Goal: Task Accomplishment & Management: Manage account settings

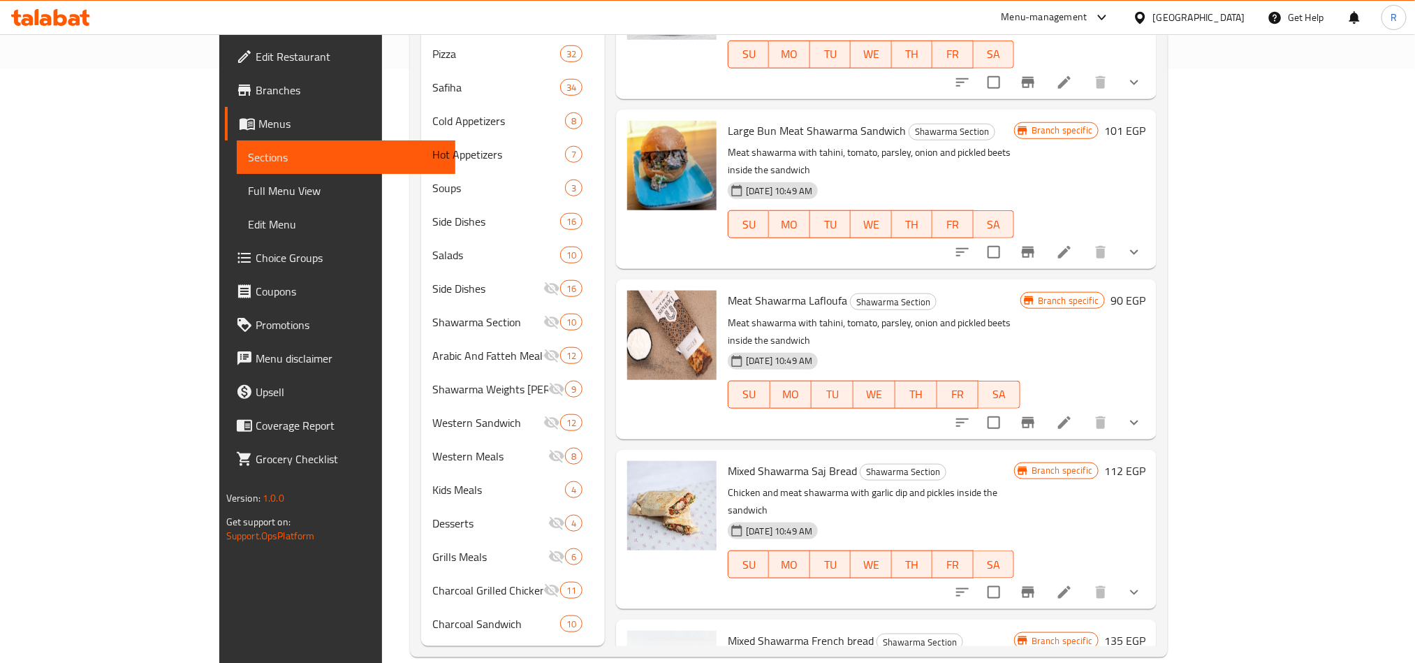
scroll to position [30, 0]
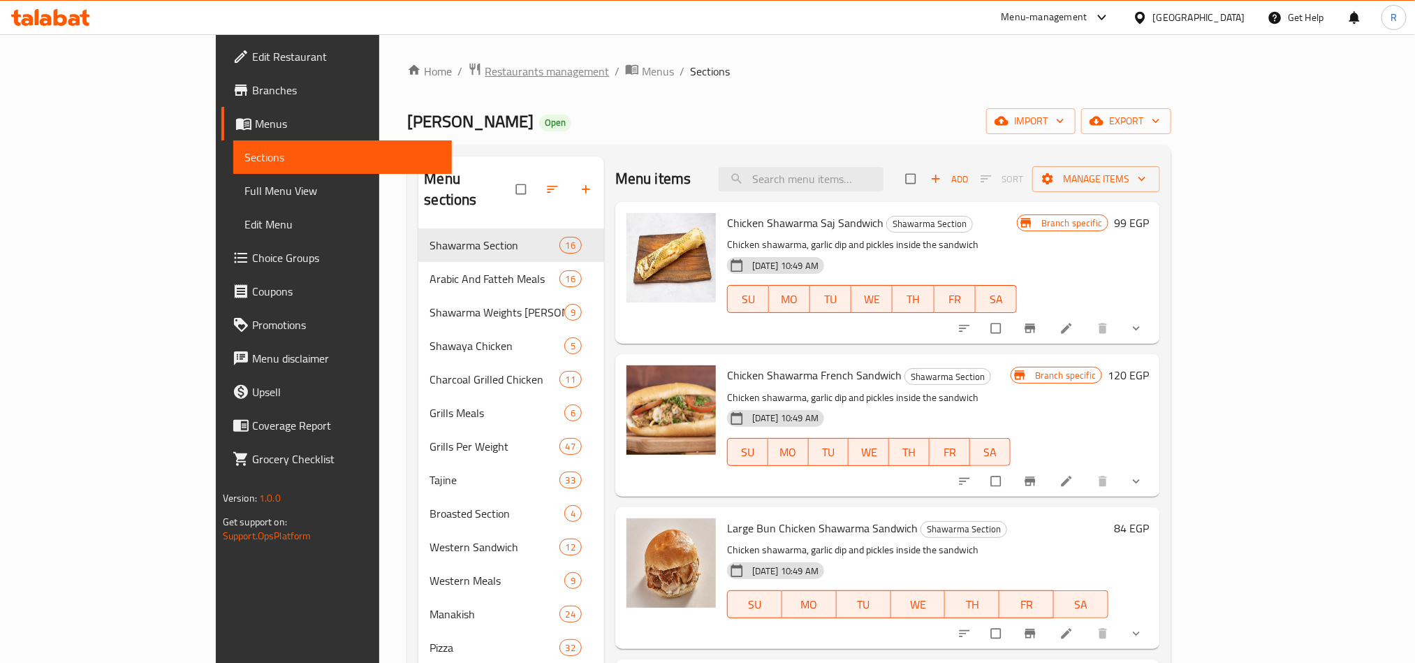
click at [485, 76] on span "Restaurants management" at bounding box center [547, 71] width 124 height 17
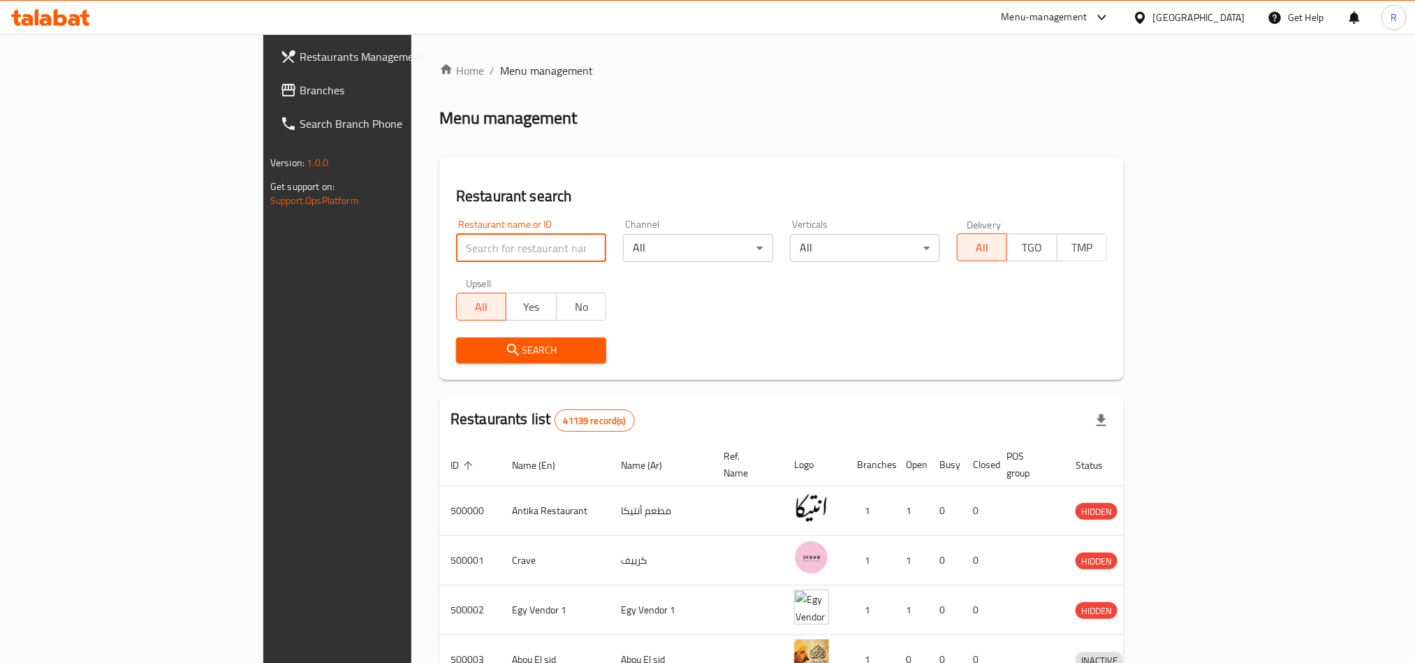
paste input "502519"
type input "502519"
click at [486, 359] on button "Search" at bounding box center [531, 350] width 150 height 26
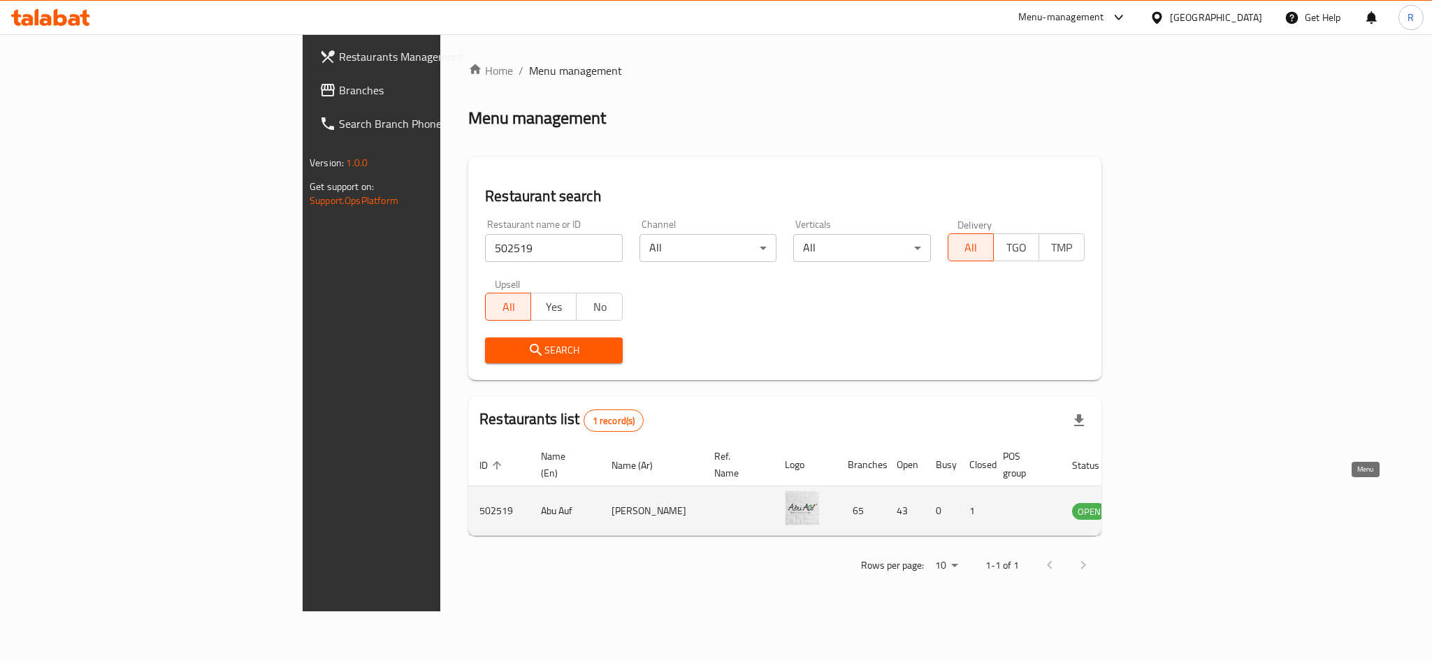
click at [1162, 502] on icon "enhanced table" at bounding box center [1153, 510] width 17 height 17
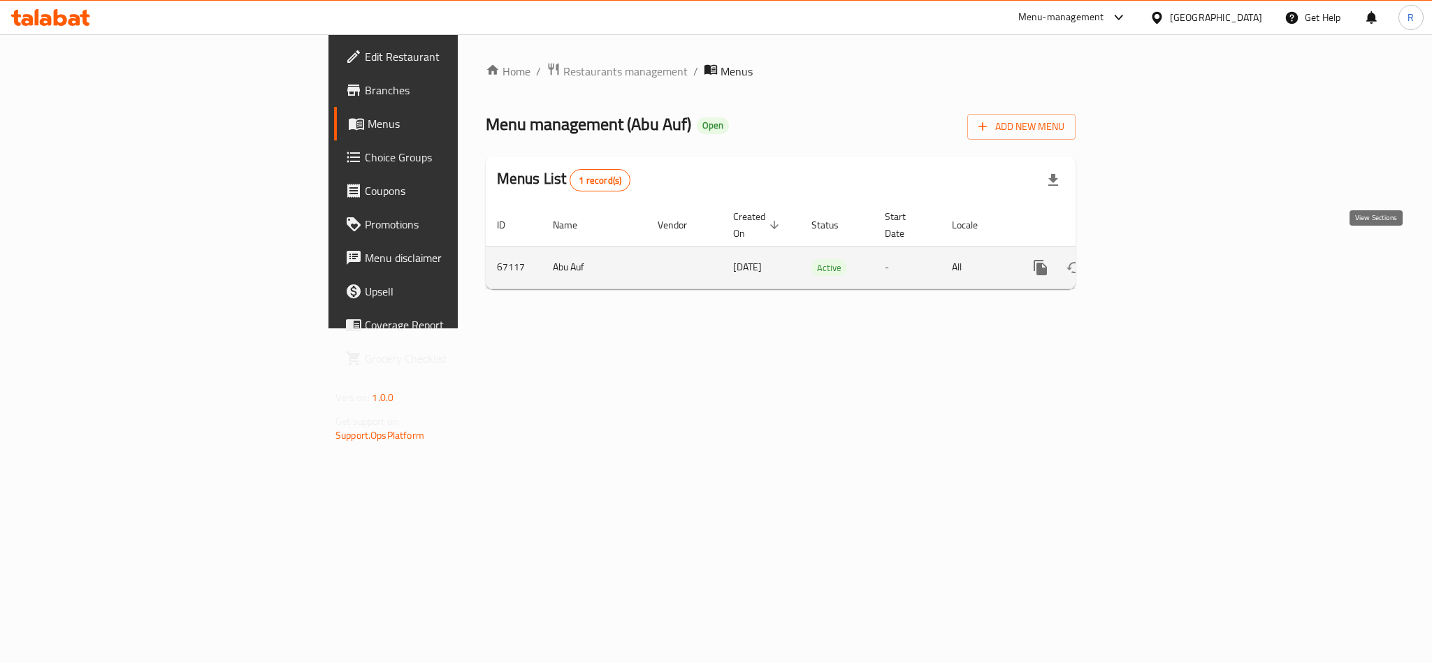
click at [1158, 254] on link "enhanced table" at bounding box center [1141, 268] width 34 height 34
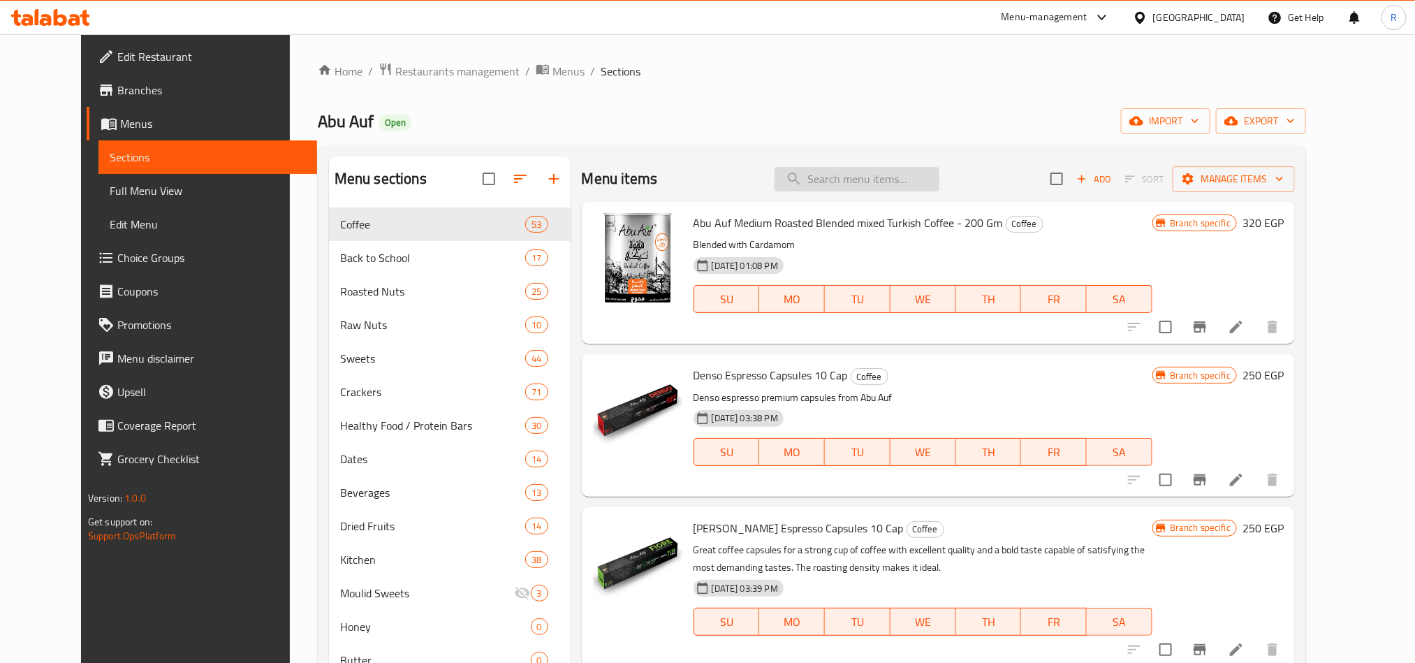
paste input "Raw Nuts"
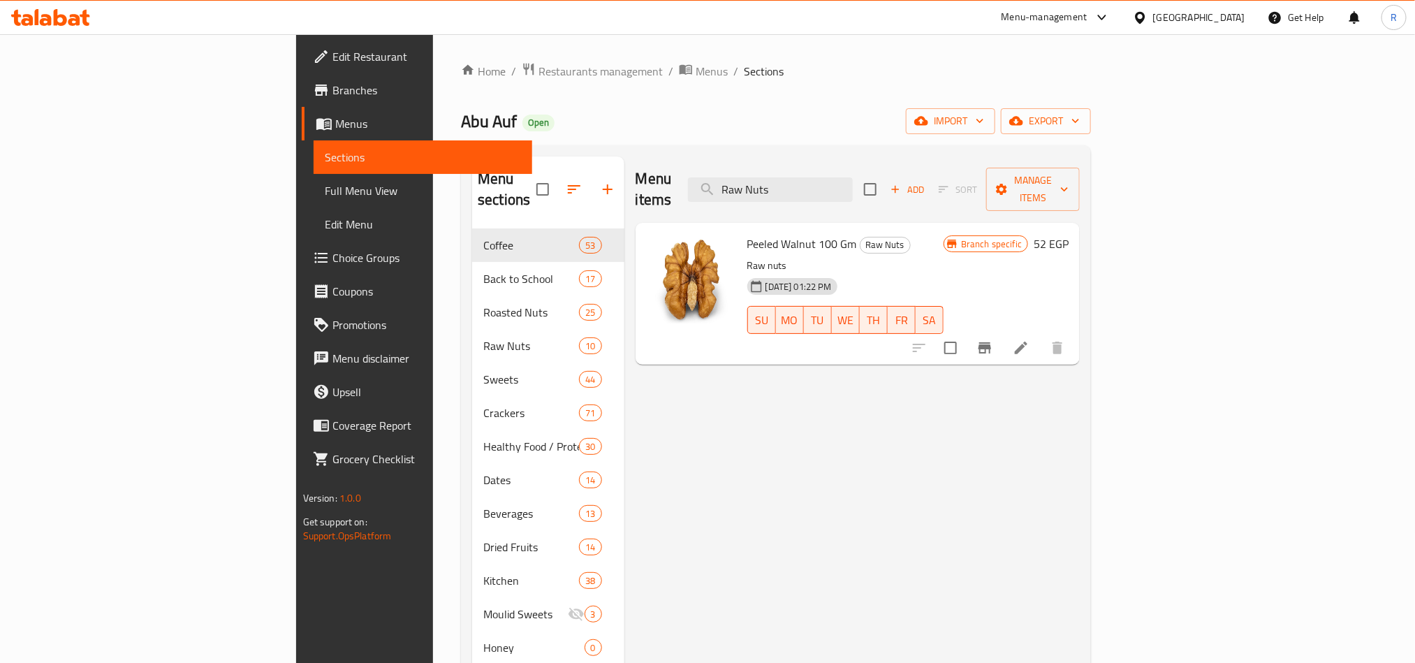
click at [1081, 516] on div "Menu items Raw Nuts Add Sort Manage items Peeled Walnut 100 Gm Raw Nuts Raw nut…" at bounding box center [853, 488] width 456 height 663
click at [994, 340] on icon "Branch-specific-item" at bounding box center [985, 348] width 17 height 17
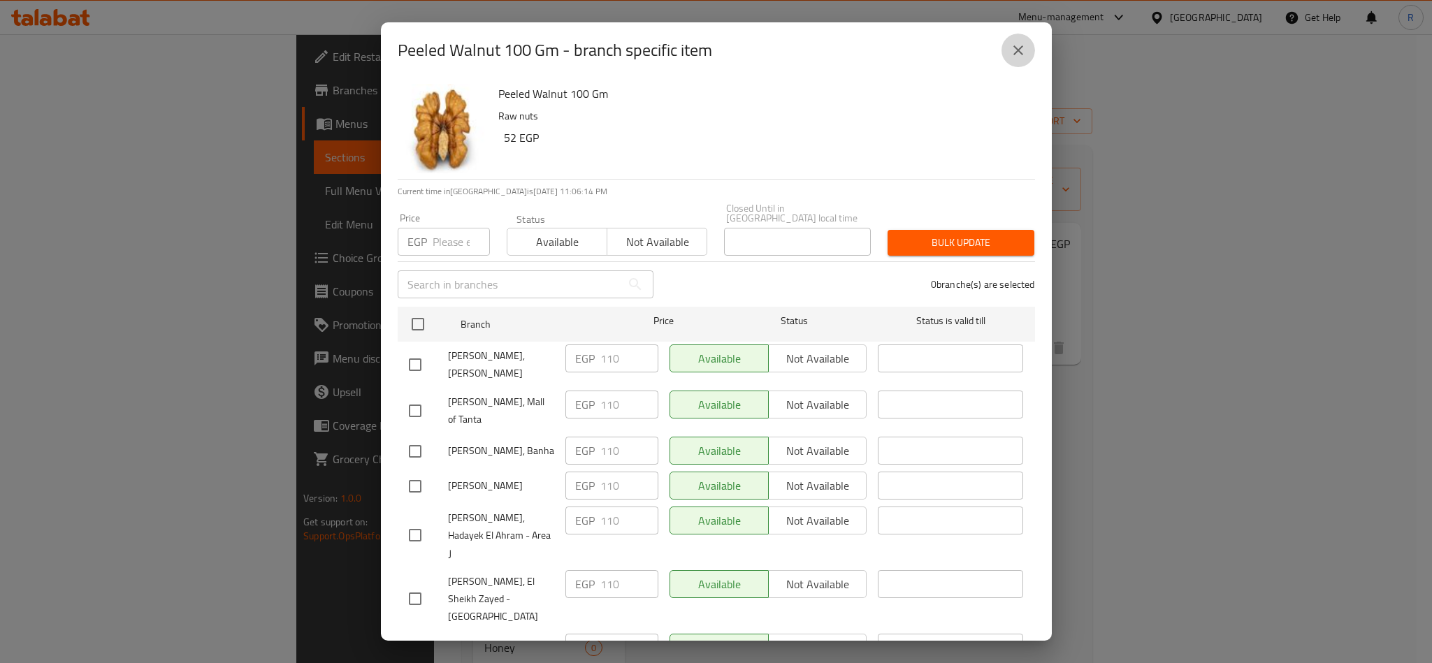
click at [1019, 34] on button "close" at bounding box center [1018, 51] width 34 height 34
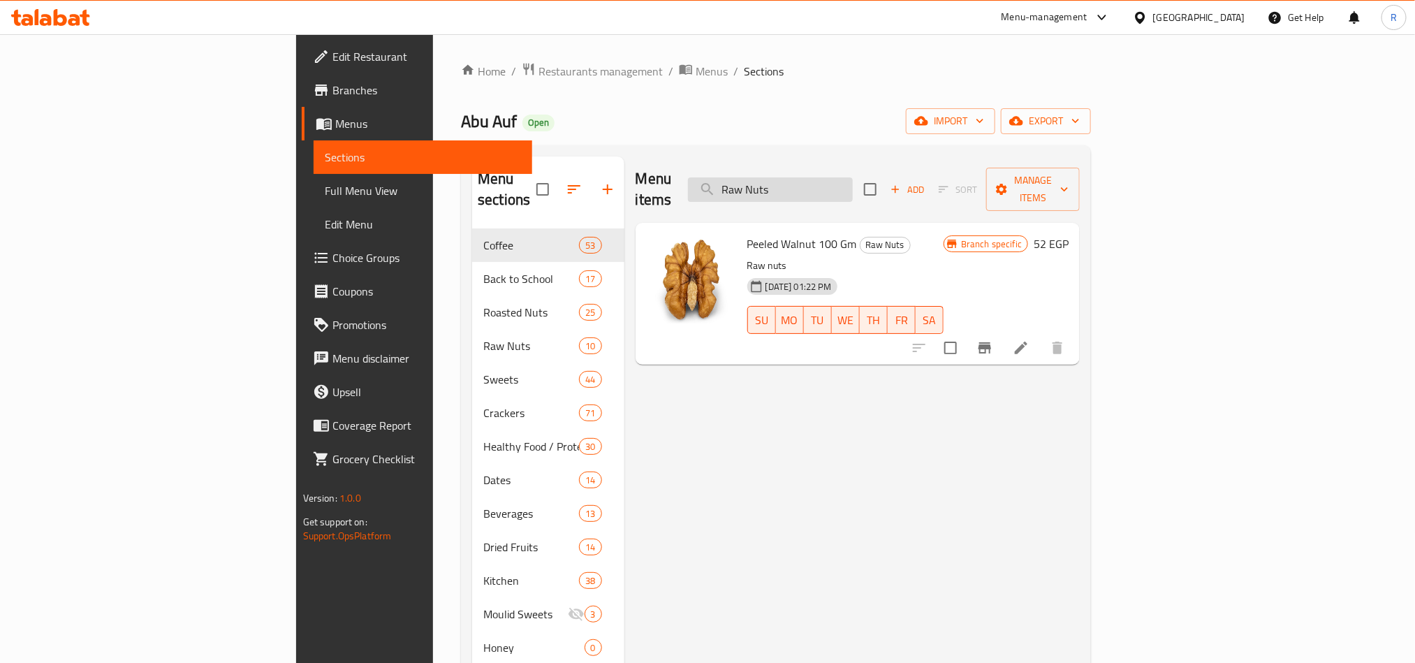
click at [853, 180] on input "Raw Nuts" at bounding box center [770, 189] width 165 height 24
paste input "Hazelnut 100 Gm"
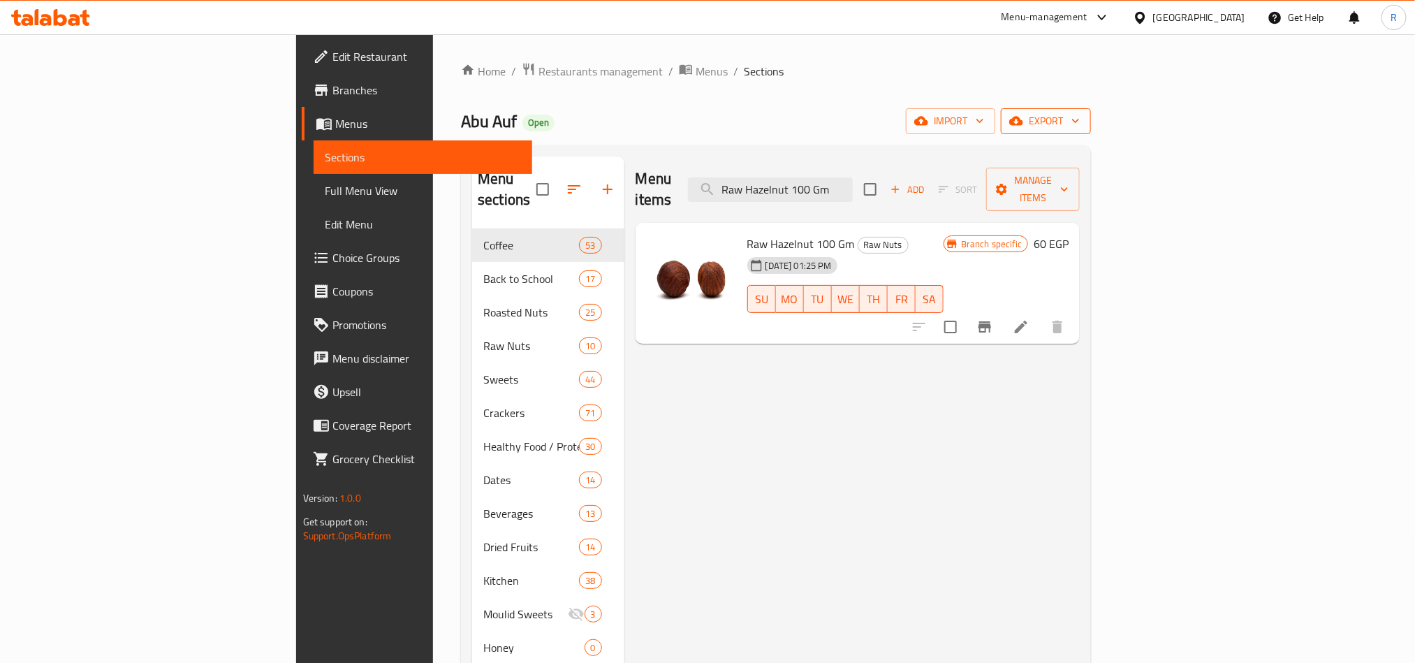
type input "Raw Hazelnut 100 Gm"
click at [1080, 122] on span "export" at bounding box center [1046, 120] width 68 height 17
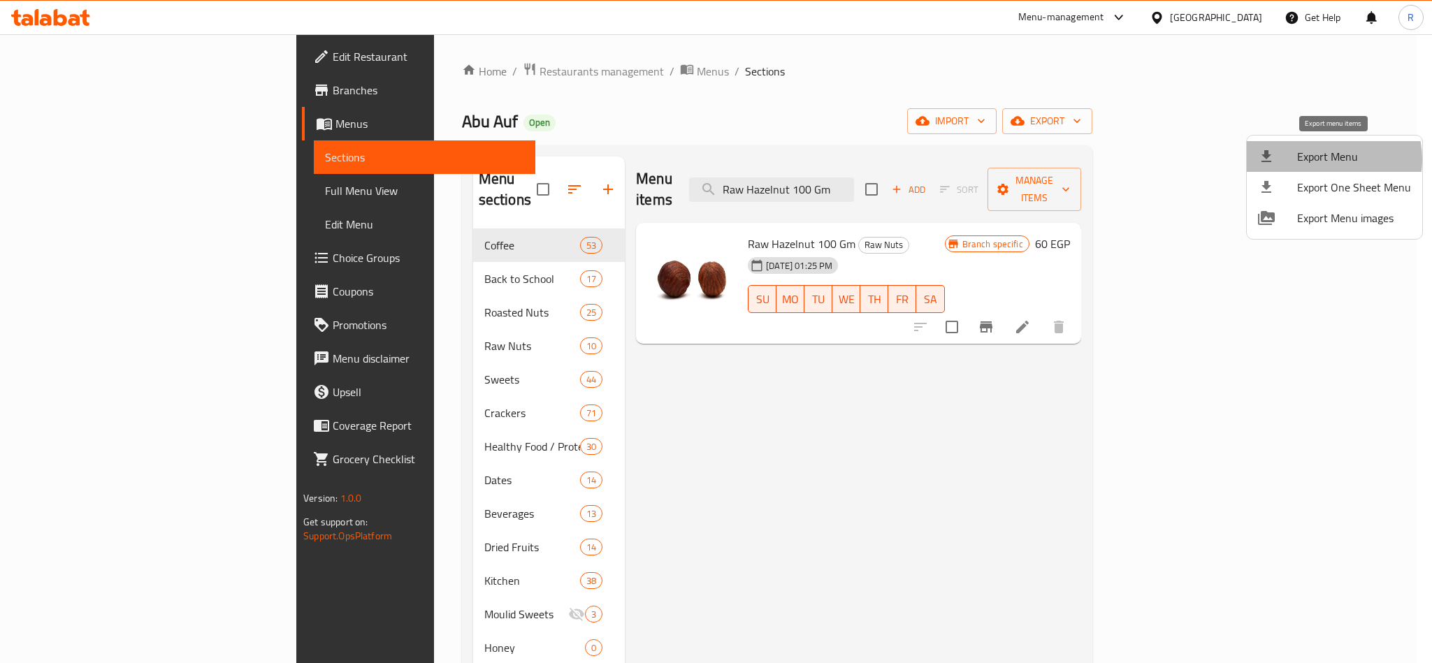
click at [1323, 159] on span "Export Menu" at bounding box center [1354, 156] width 114 height 17
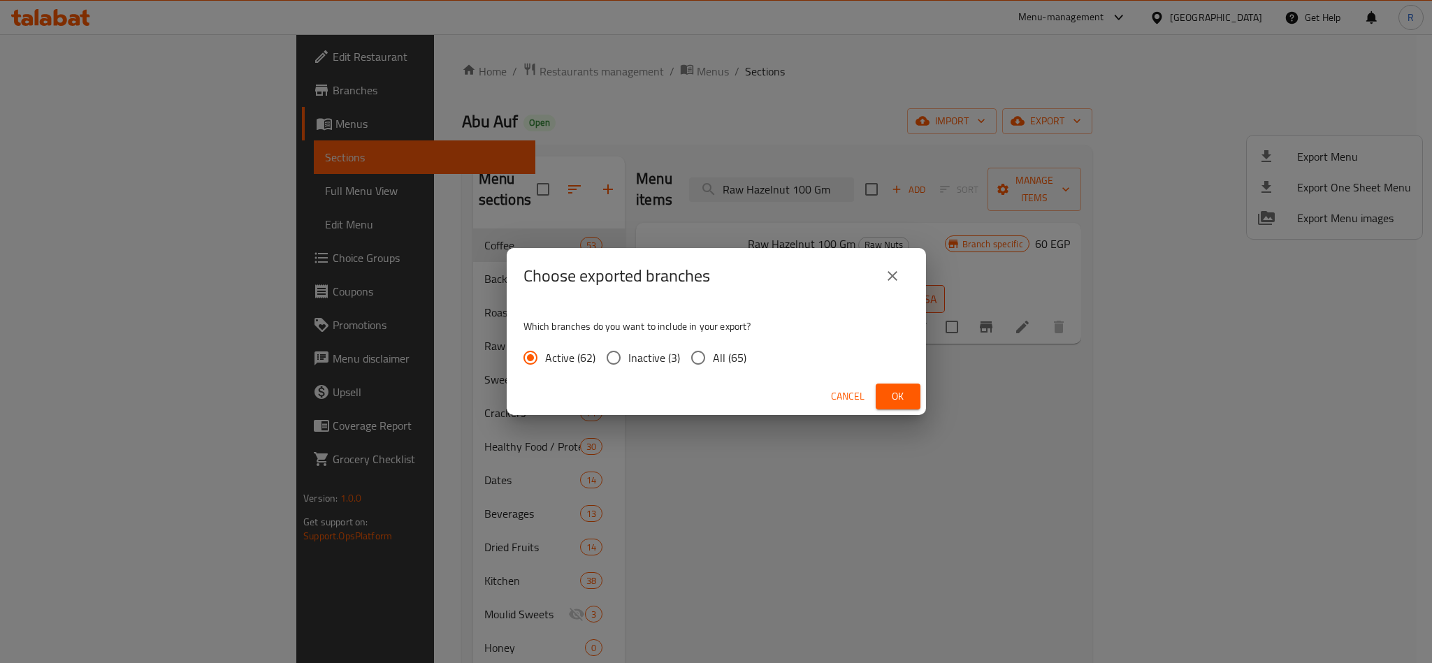
click at [900, 397] on span "Ok" at bounding box center [898, 396] width 22 height 17
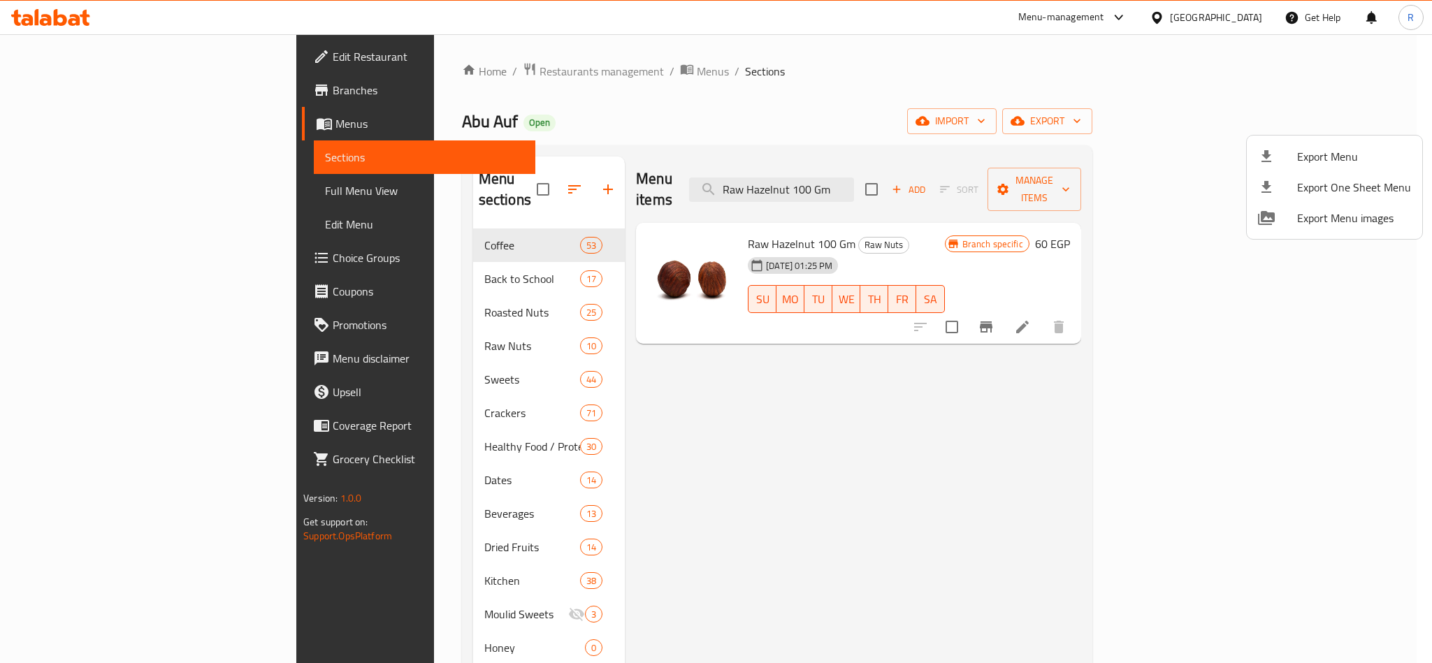
click at [891, 82] on div at bounding box center [716, 331] width 1432 height 663
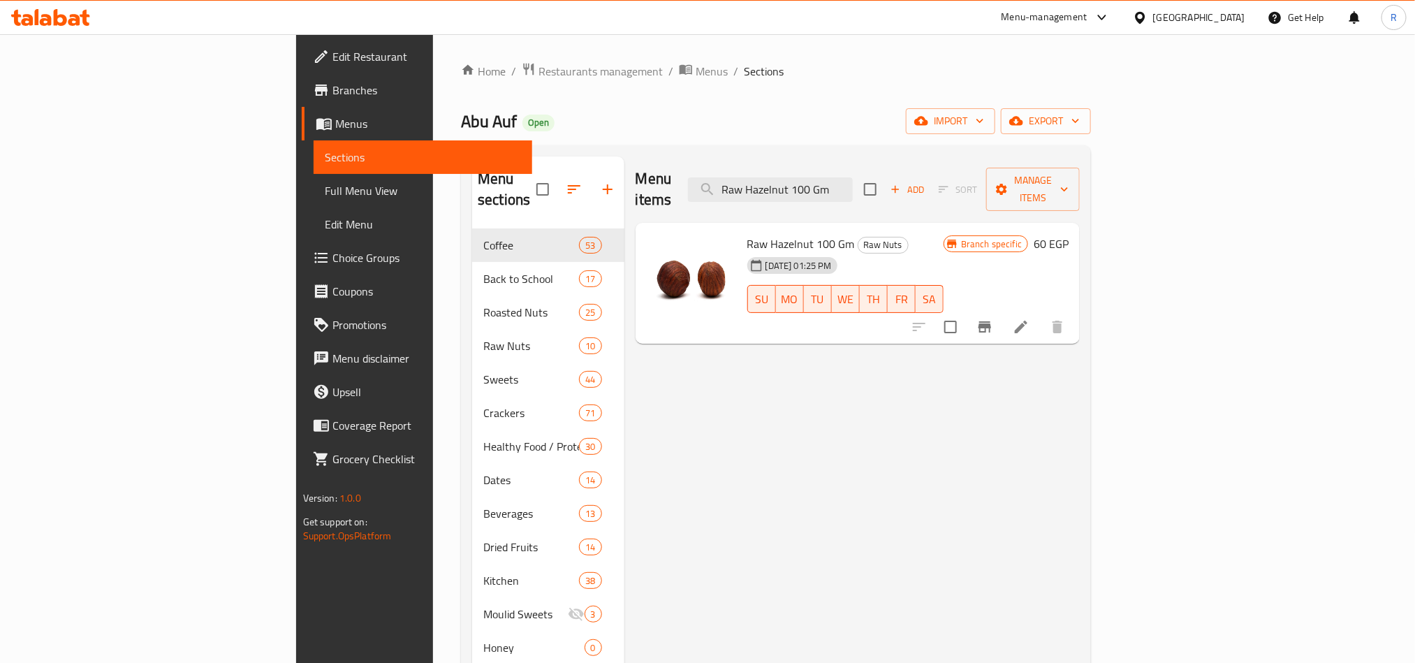
click at [991, 321] on icon "Branch-specific-item" at bounding box center [985, 326] width 13 height 11
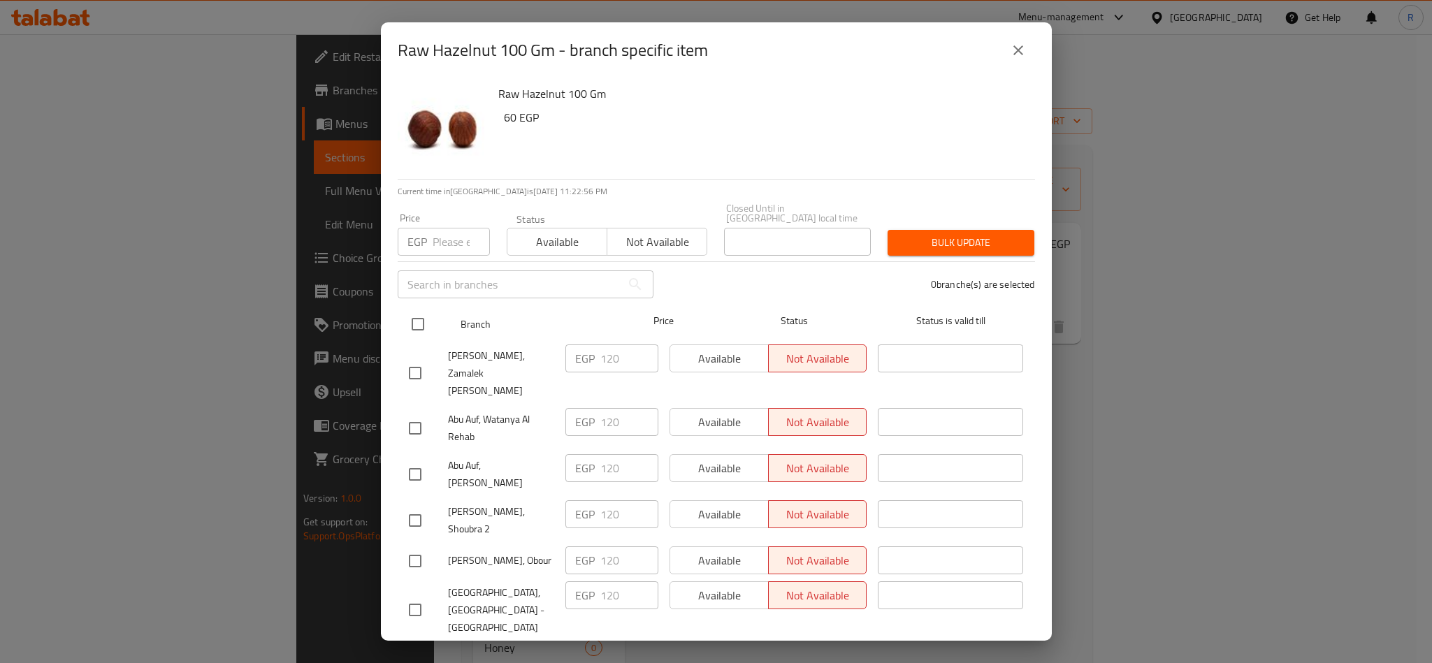
click at [420, 311] on input "checkbox" at bounding box center [417, 324] width 29 height 29
checkbox input "true"
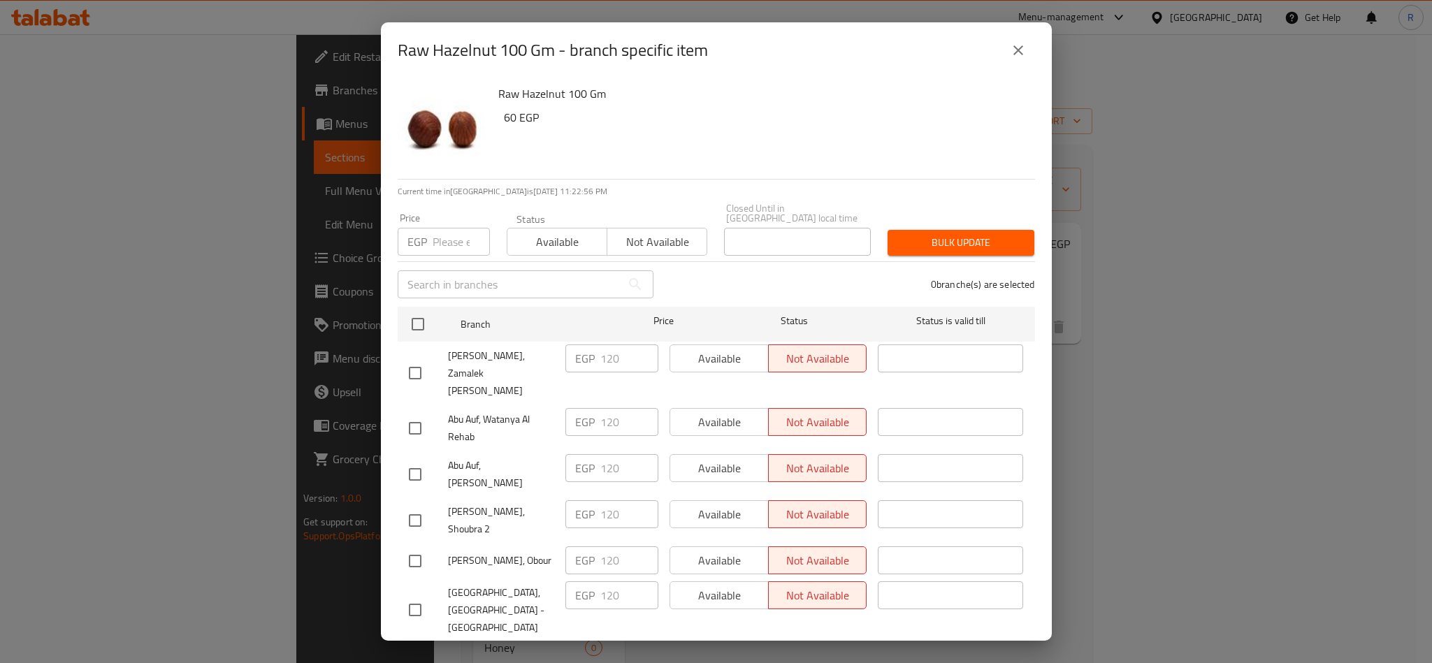
checkbox input "true"
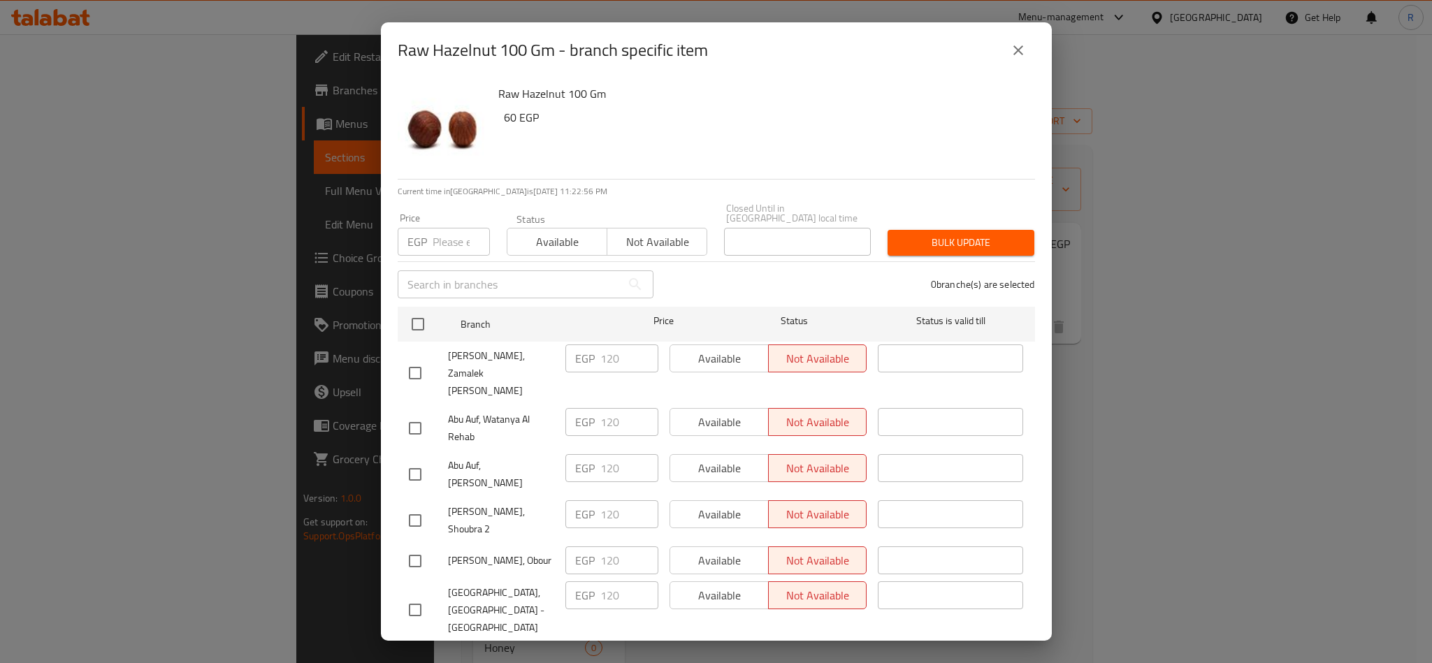
checkbox input "true"
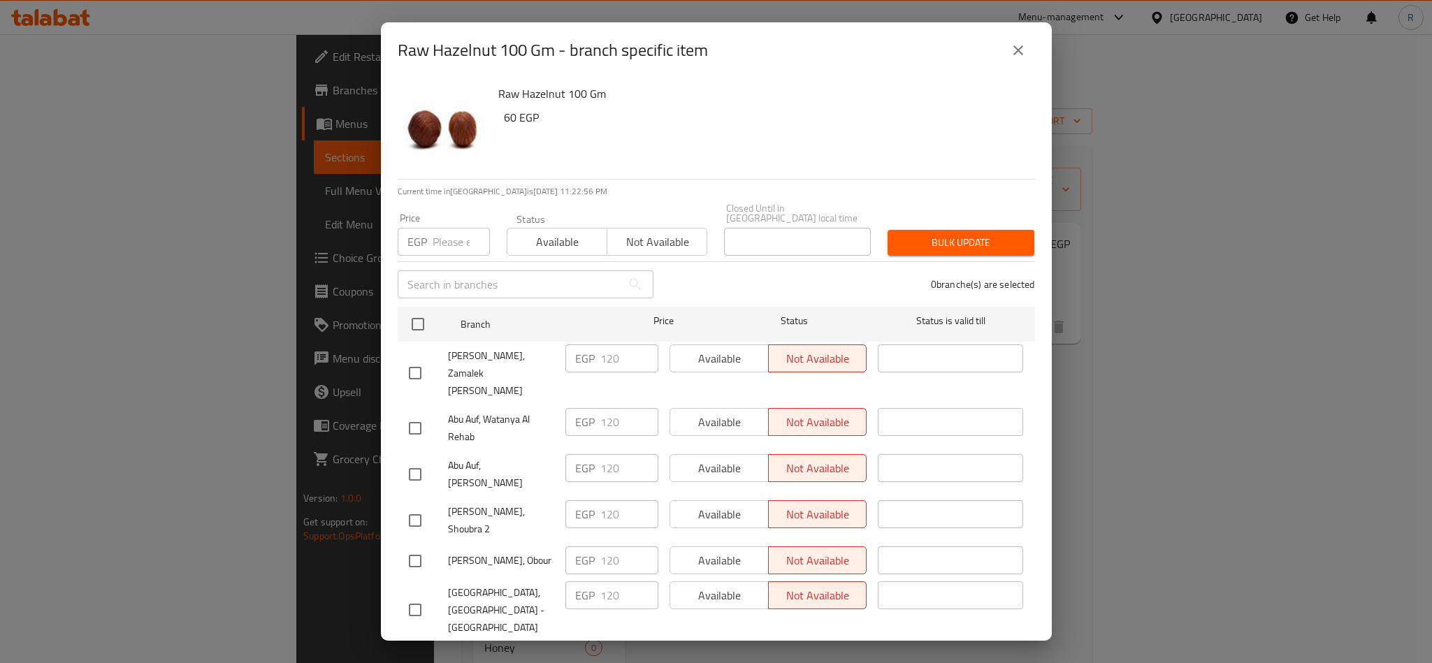
checkbox input "true"
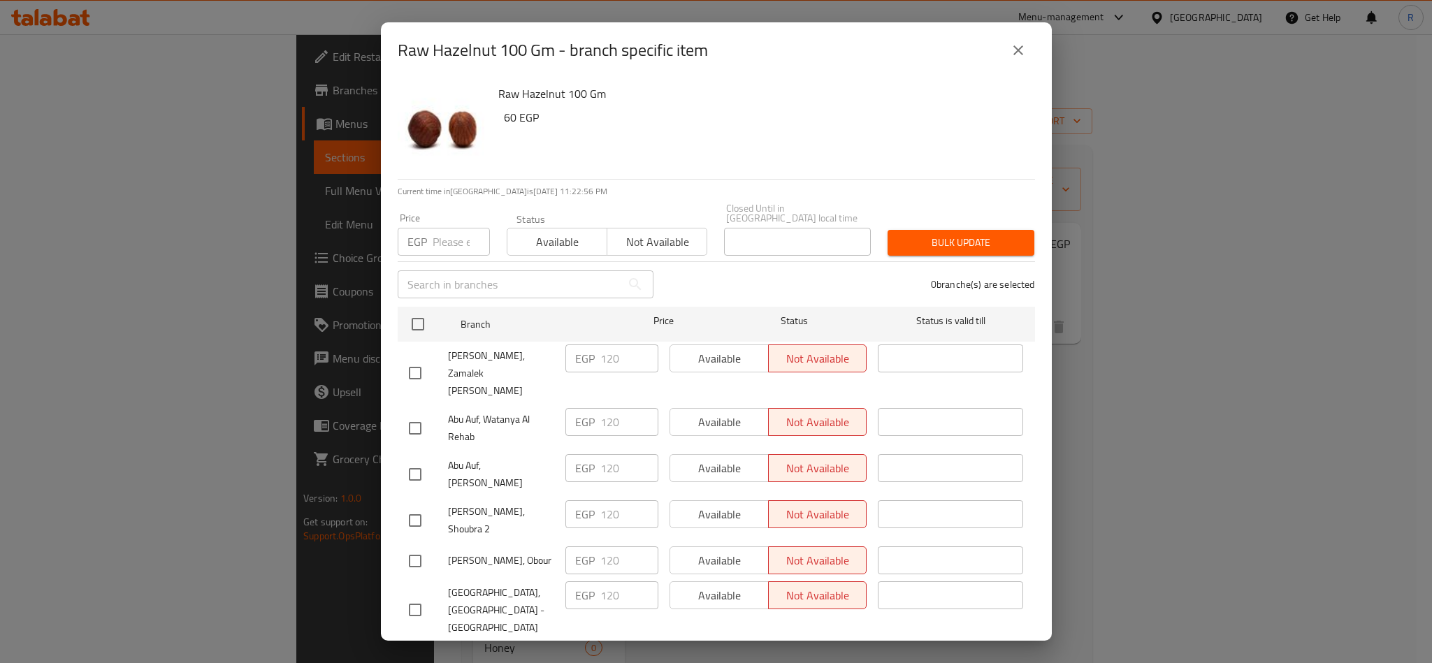
checkbox input "true"
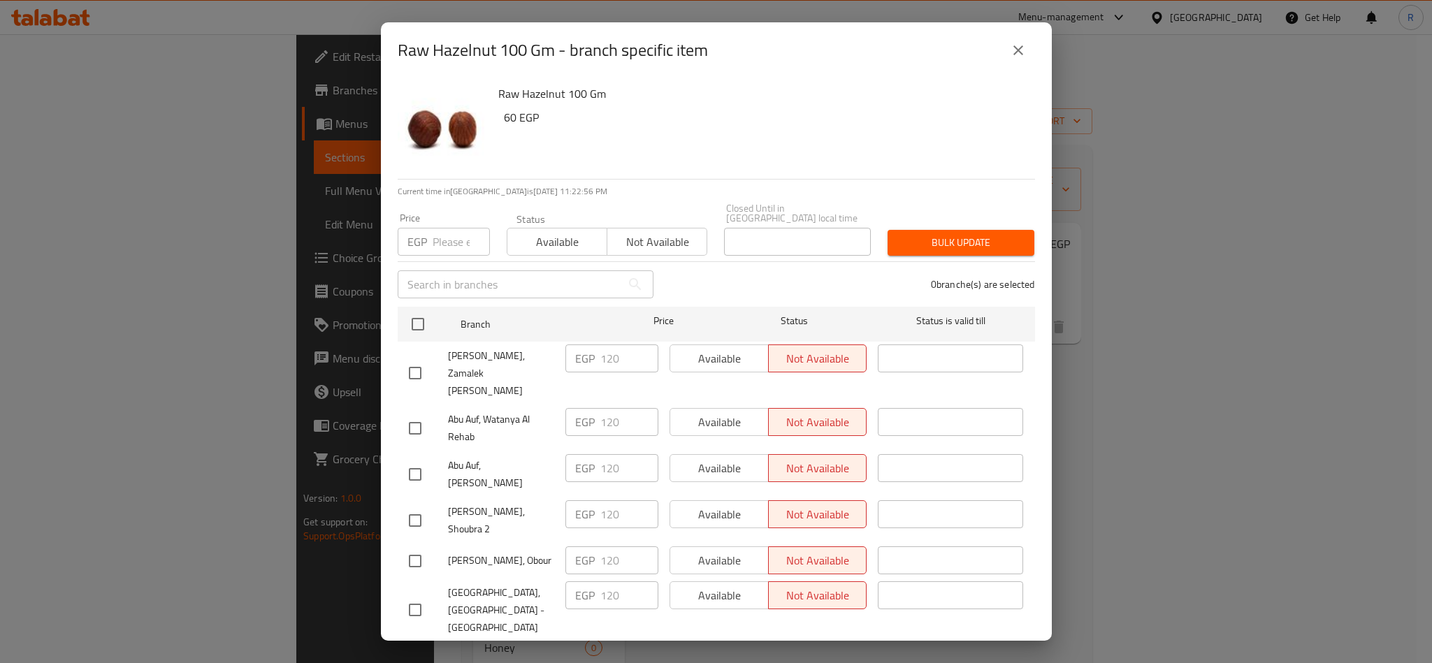
checkbox input "true"
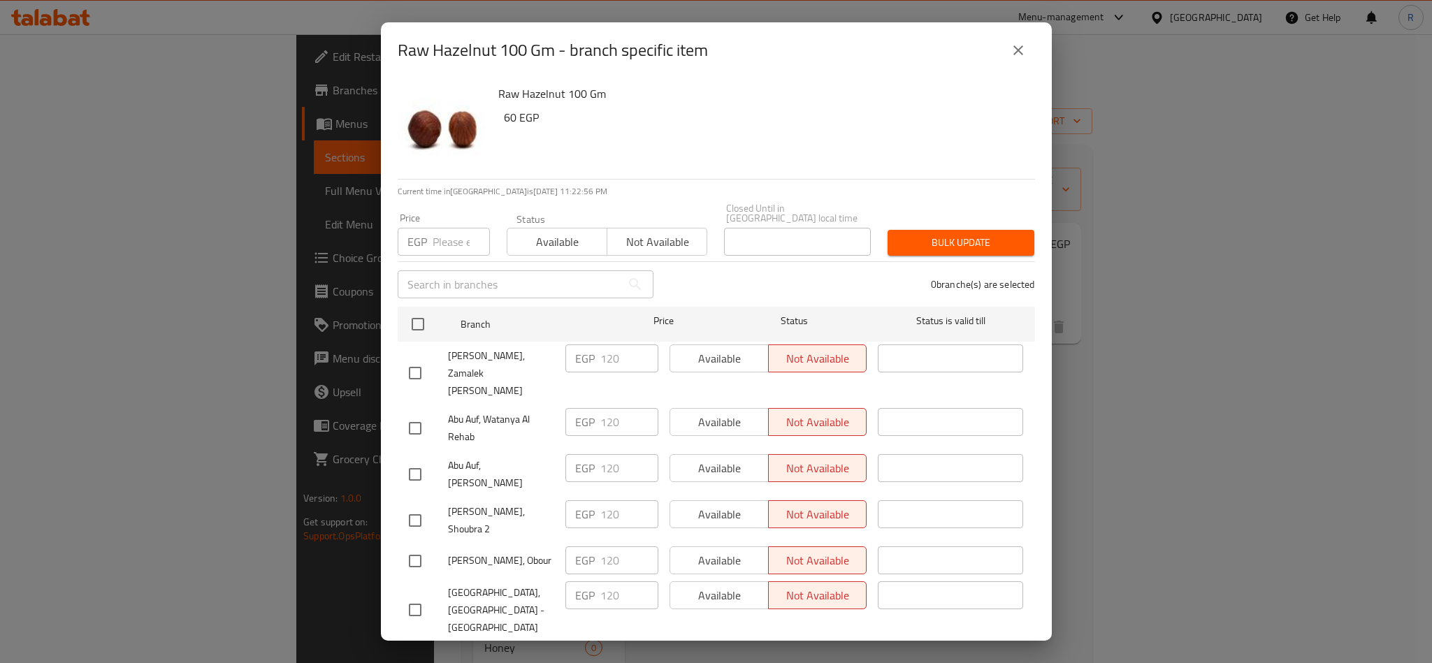
checkbox input "true"
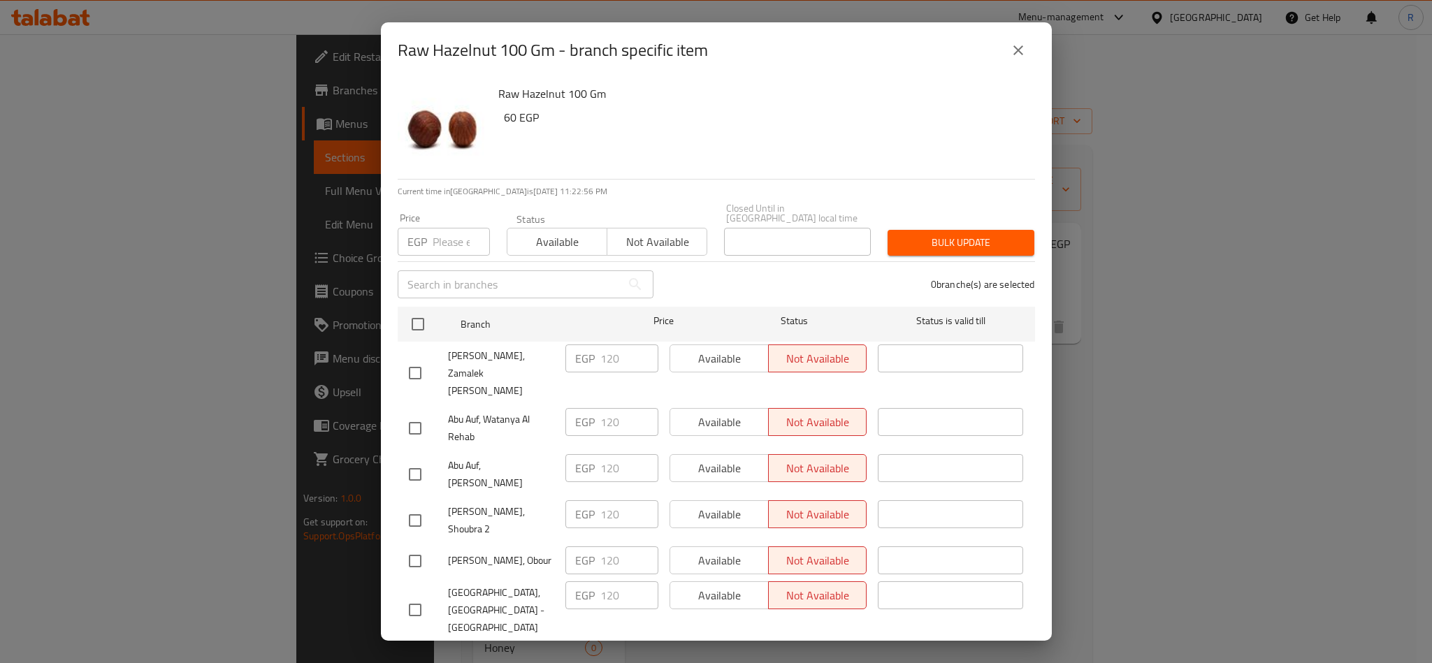
checkbox input "true"
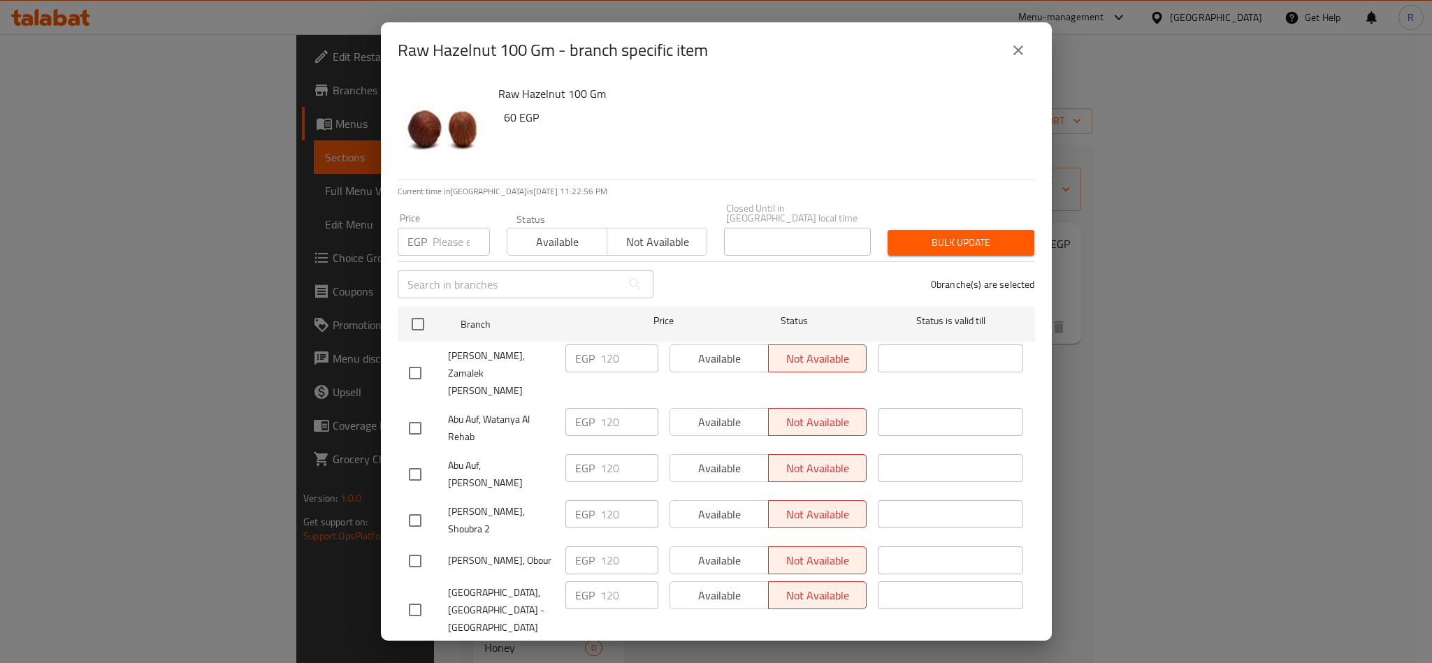
checkbox input "true"
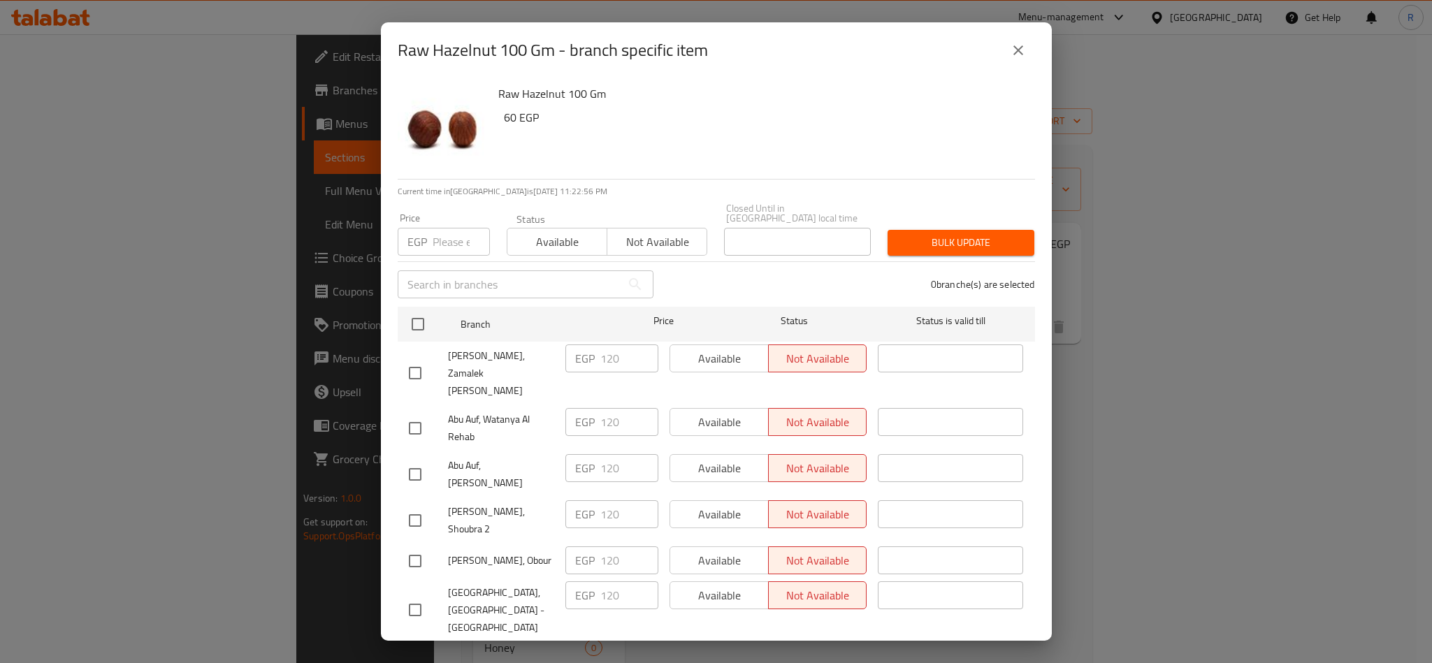
checkbox input "true"
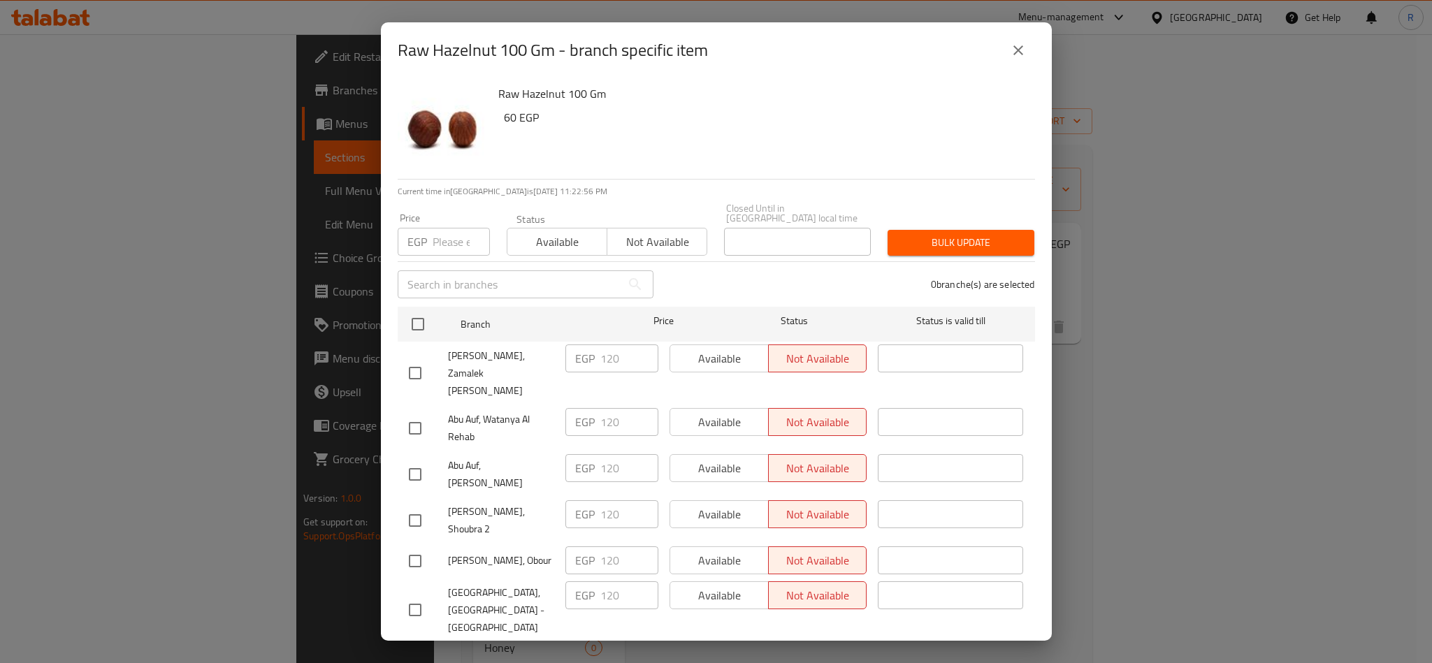
checkbox input "true"
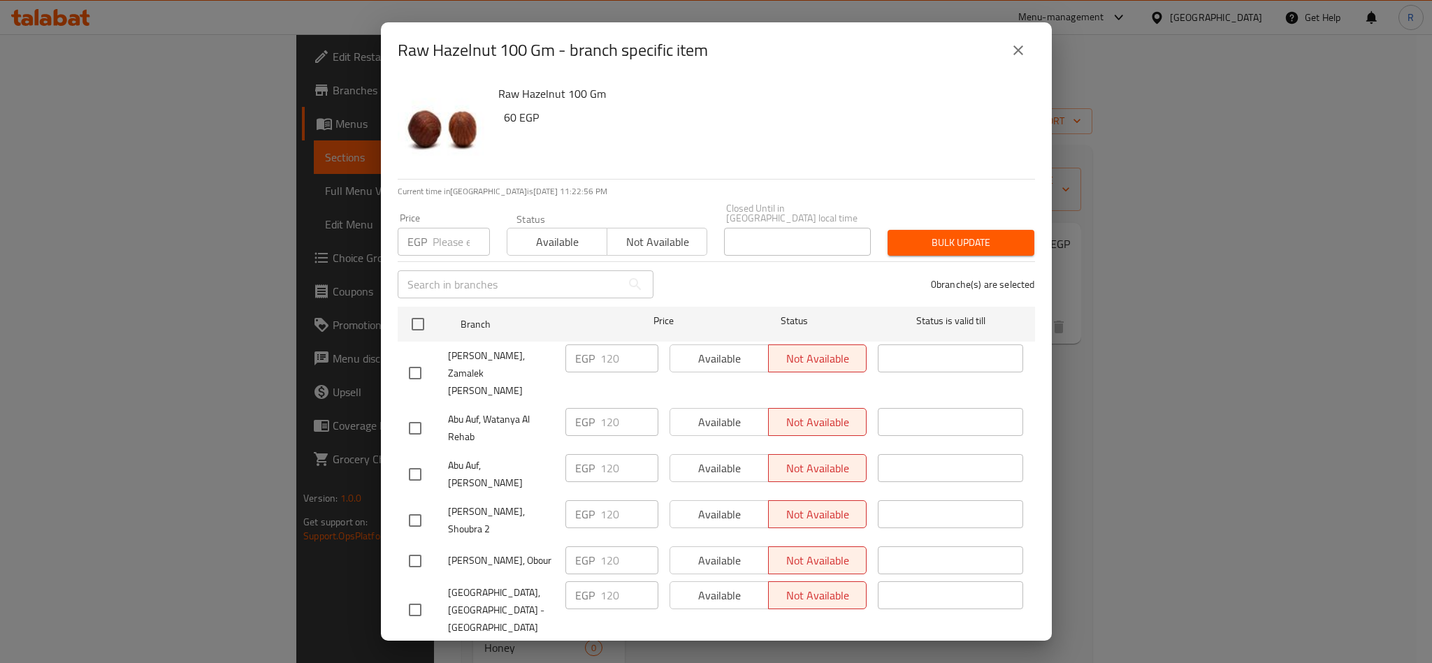
checkbox input "true"
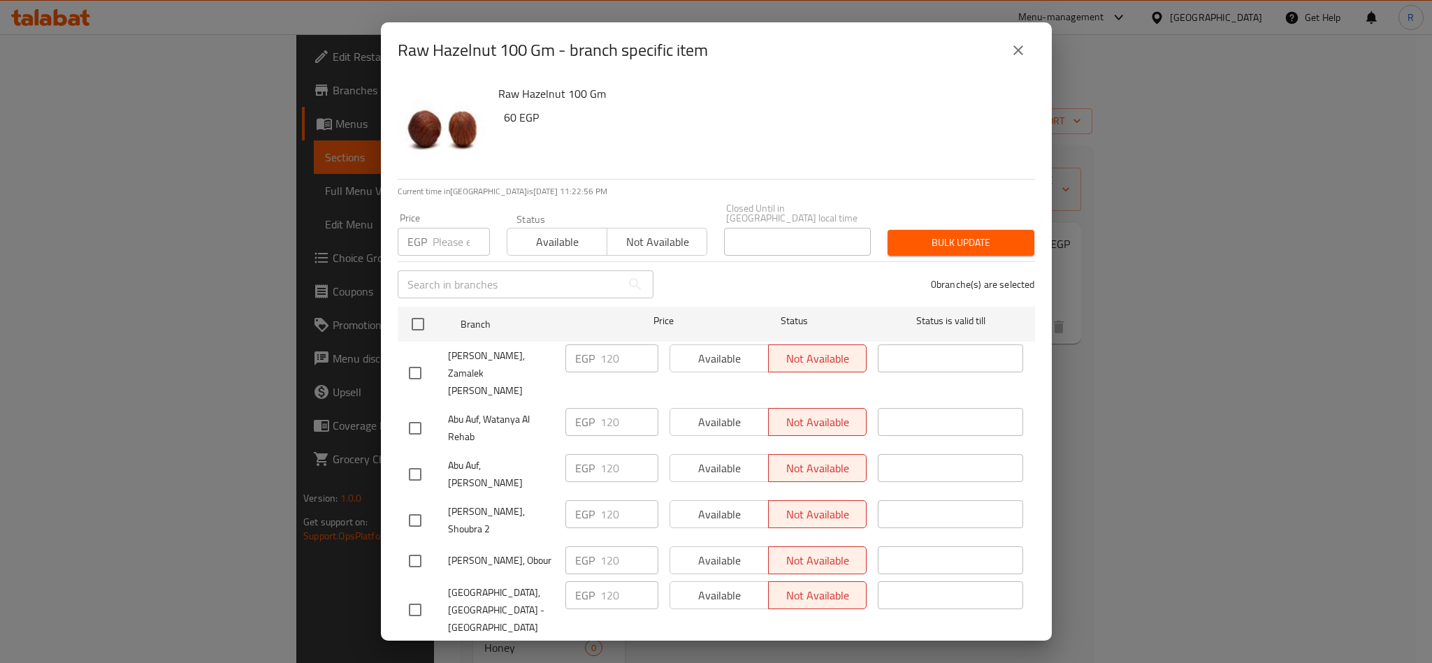
checkbox input "true"
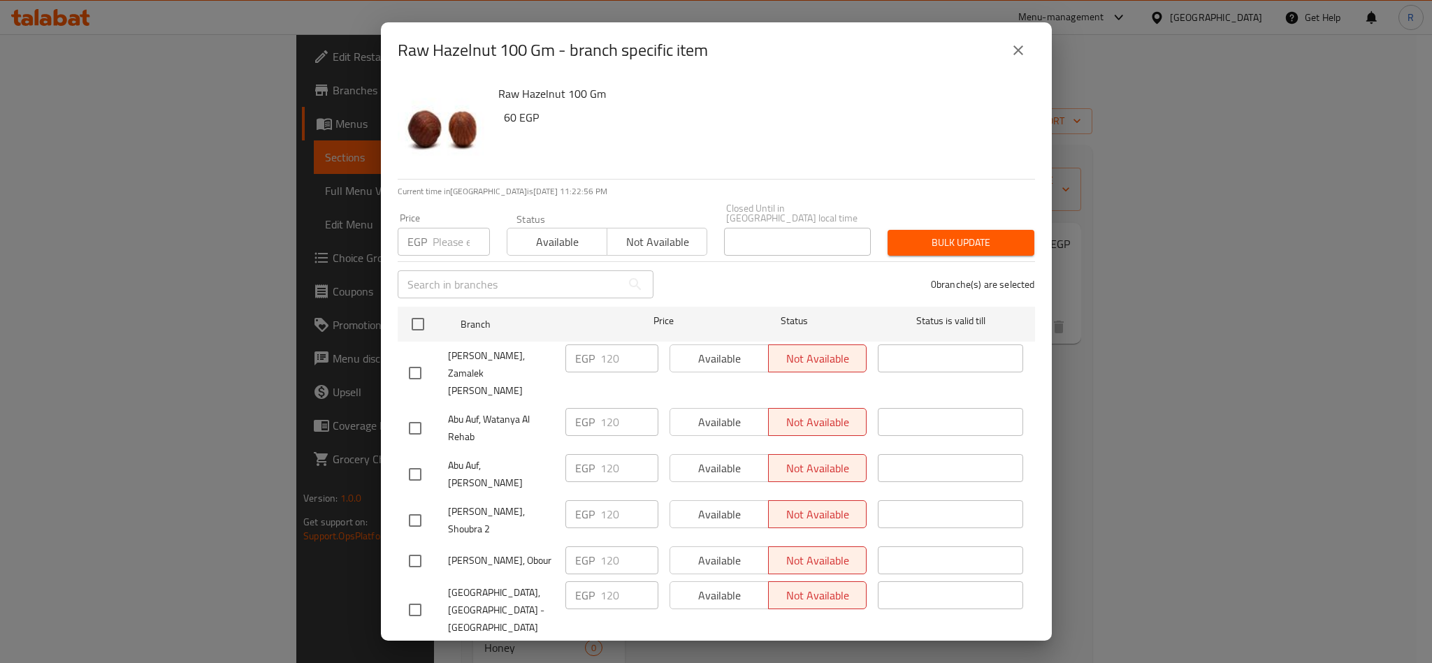
checkbox input "true"
click at [445, 229] on input "number" at bounding box center [460, 242] width 57 height 28
type input "160"
click at [952, 239] on span "Bulk update" at bounding box center [960, 242] width 124 height 17
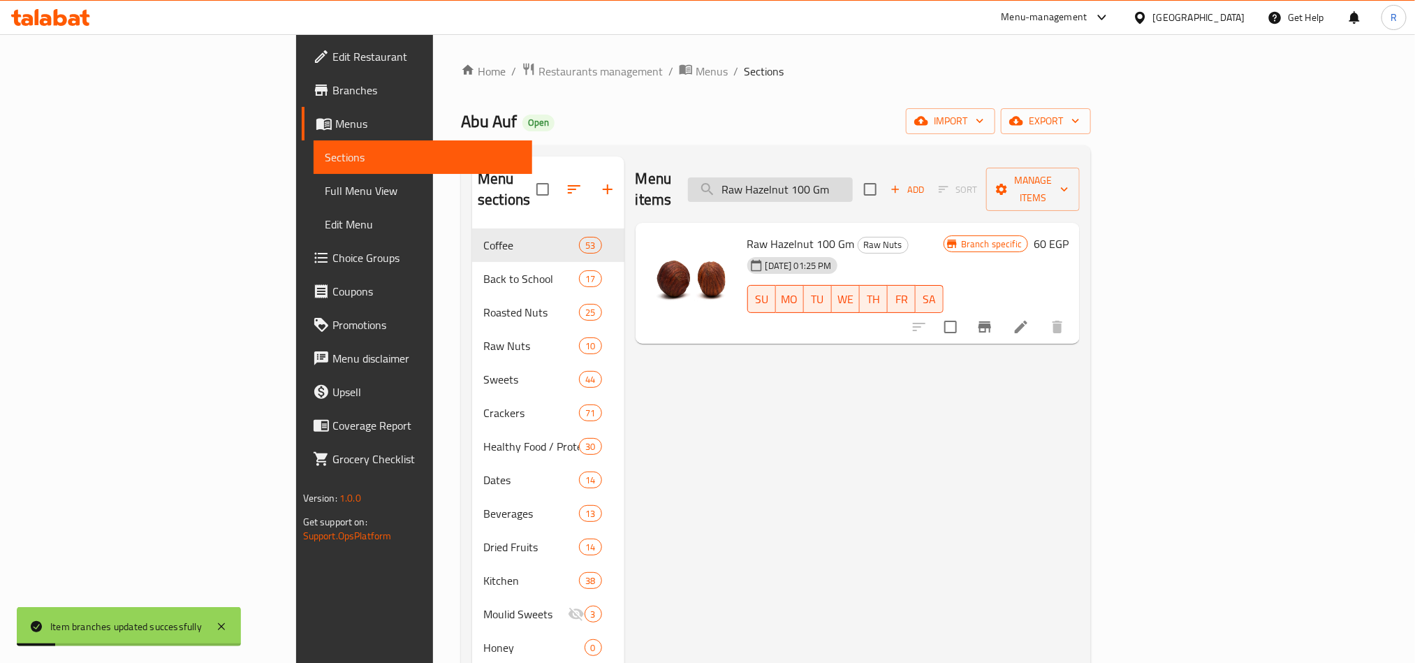
click at [853, 181] on input "Raw Hazelnut 100 Gm" at bounding box center [770, 189] width 165 height 24
paste input "Steamed Hazelnut Without Sal"
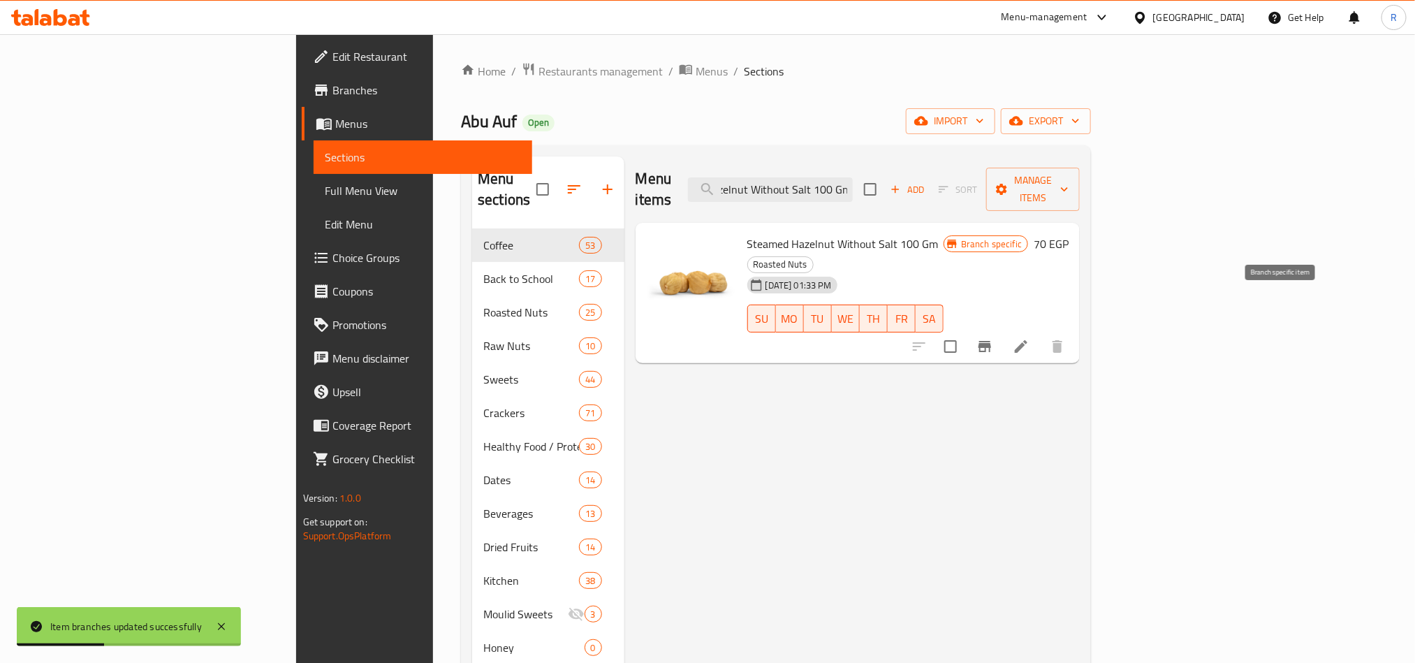
type input "Steamed Hazelnut Without Salt 100 Gm"
click at [1002, 330] on button "Branch-specific-item" at bounding box center [985, 347] width 34 height 34
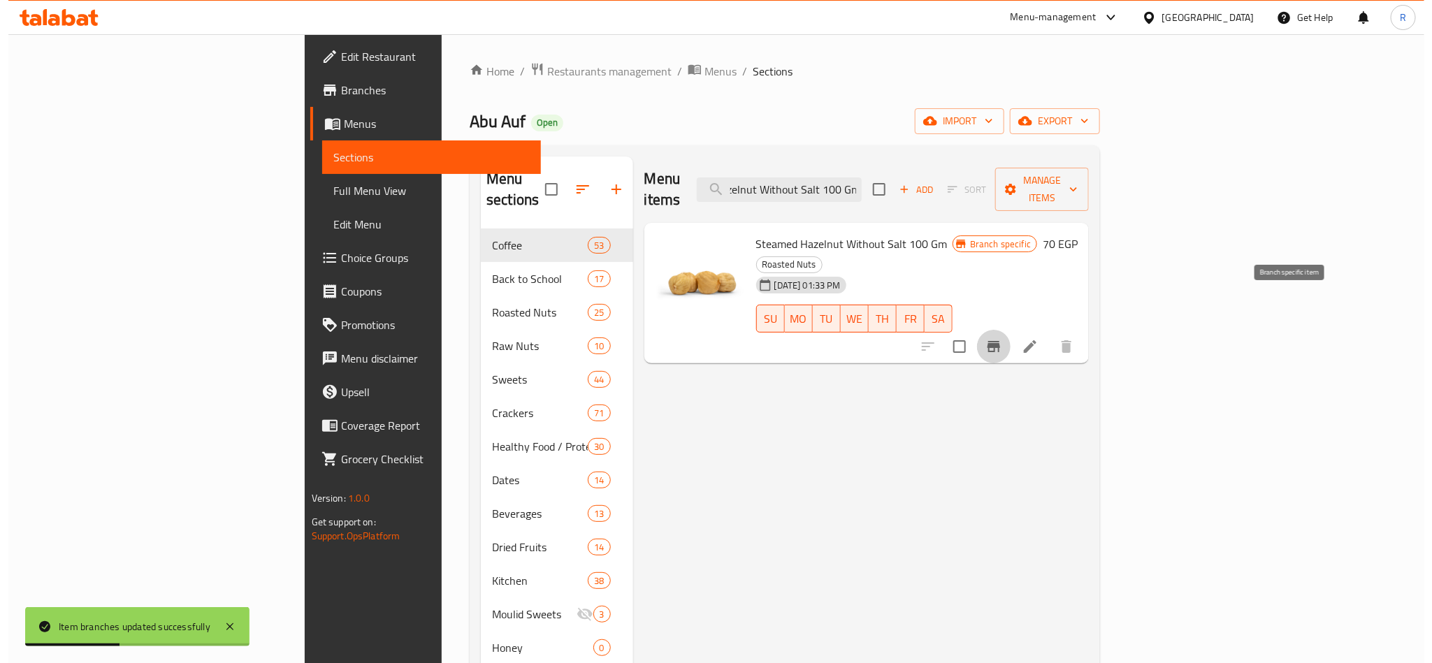
scroll to position [0, 0]
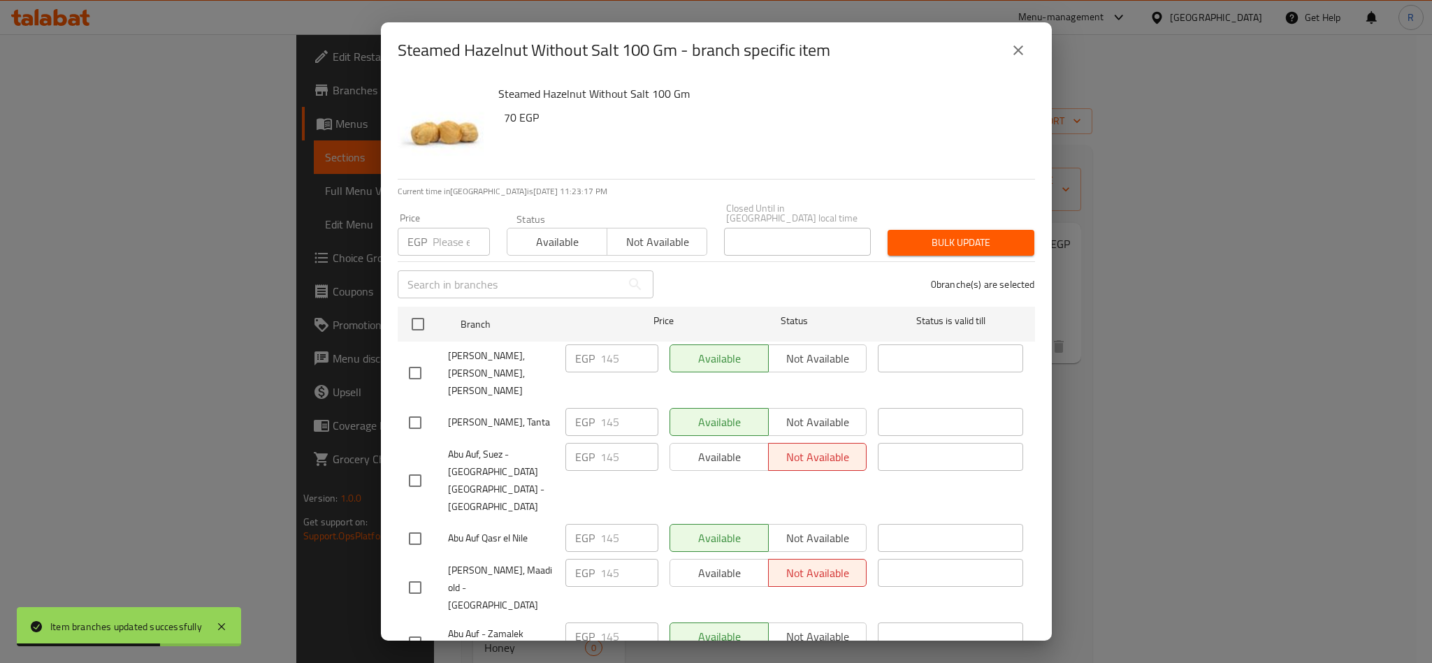
click at [419, 316] on input "checkbox" at bounding box center [417, 324] width 29 height 29
checkbox input "true"
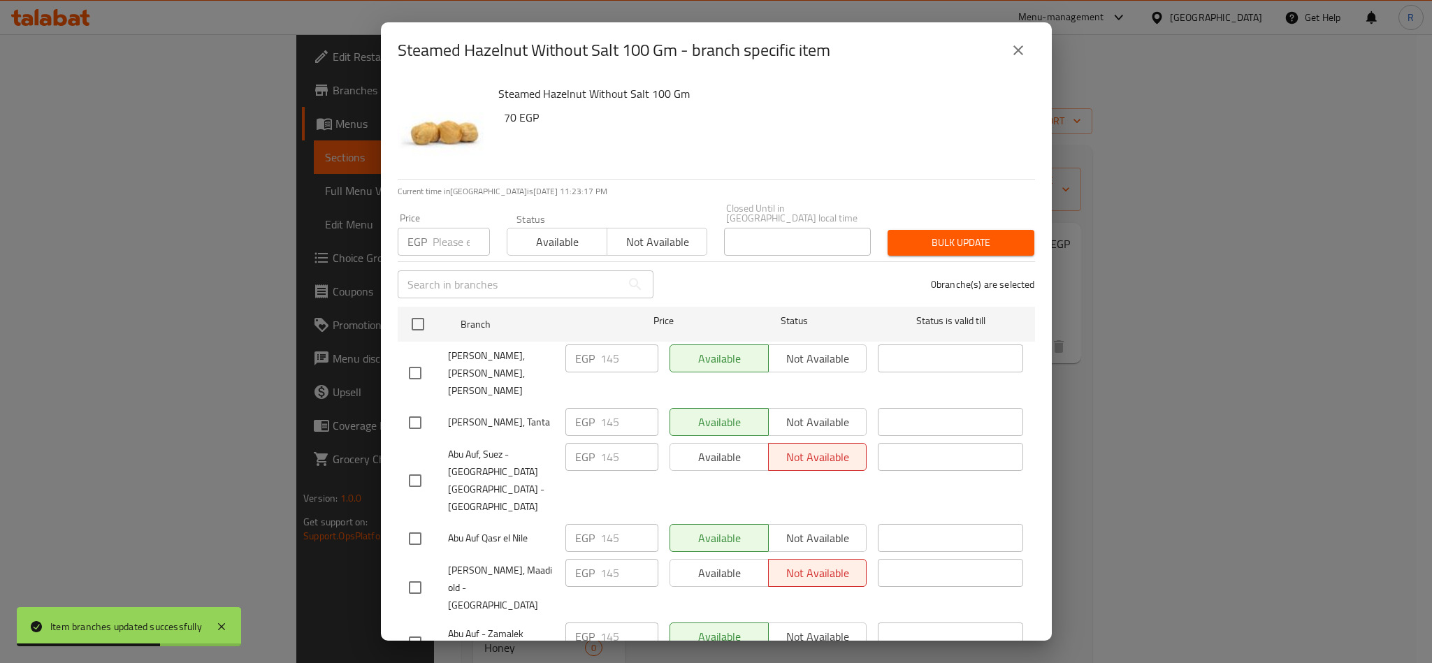
checkbox input "true"
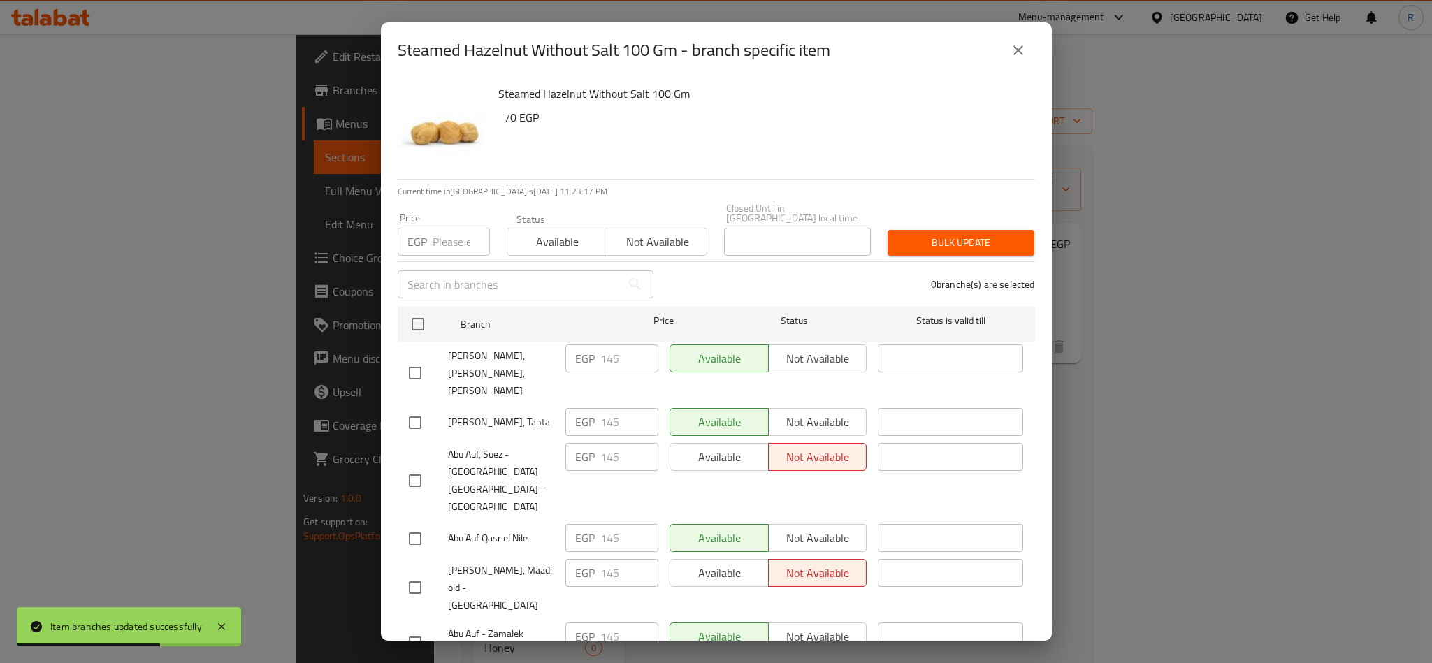
checkbox input "true"
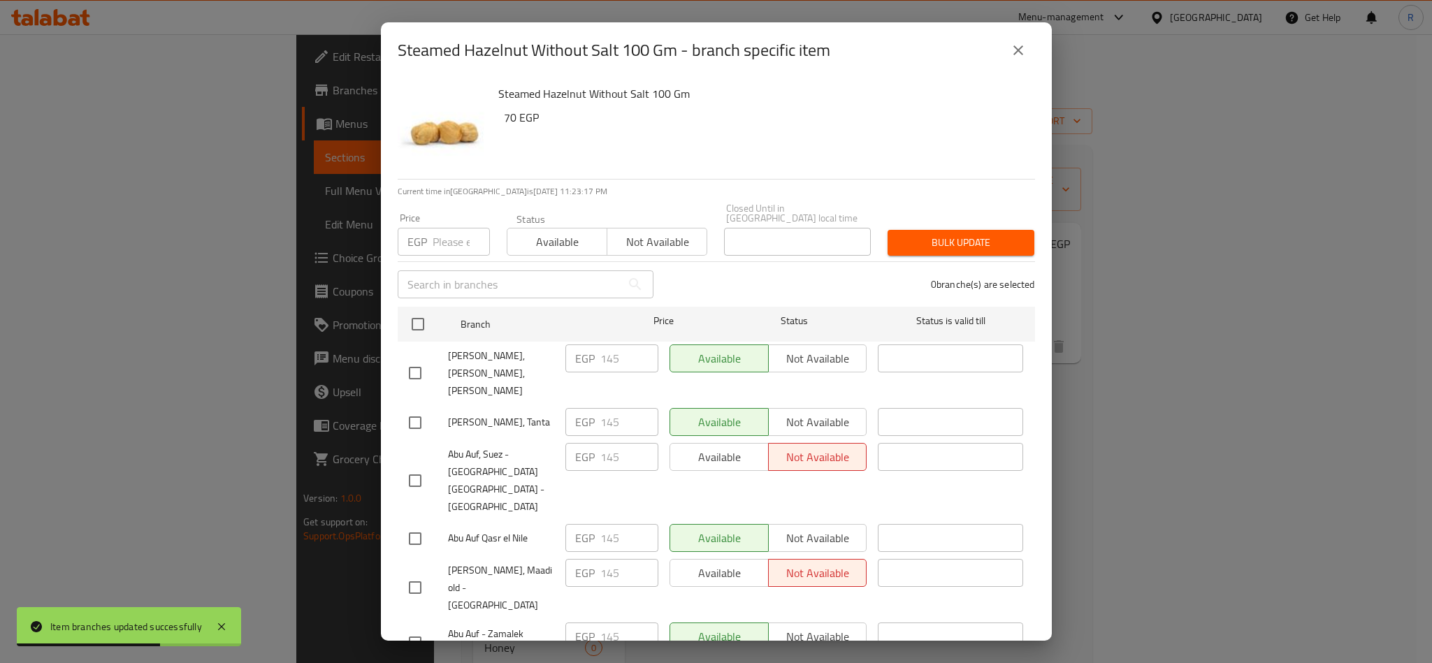
checkbox input "true"
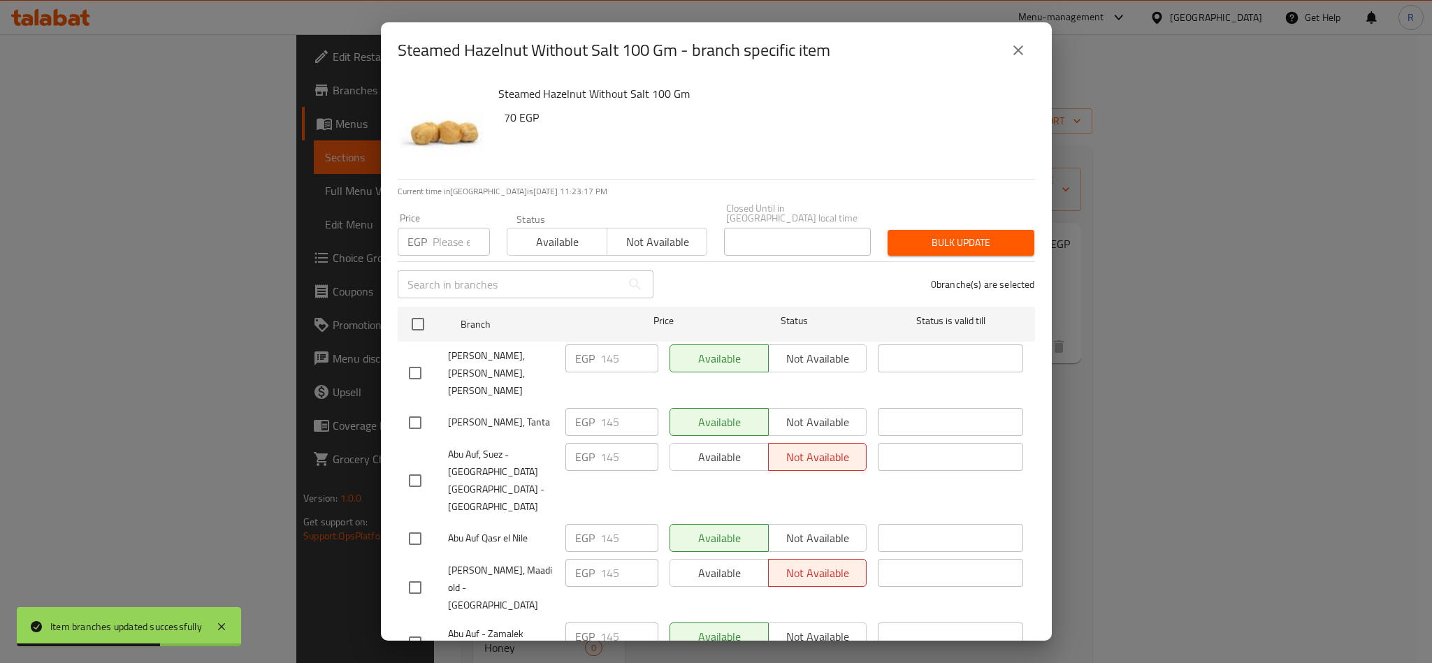
checkbox input "true"
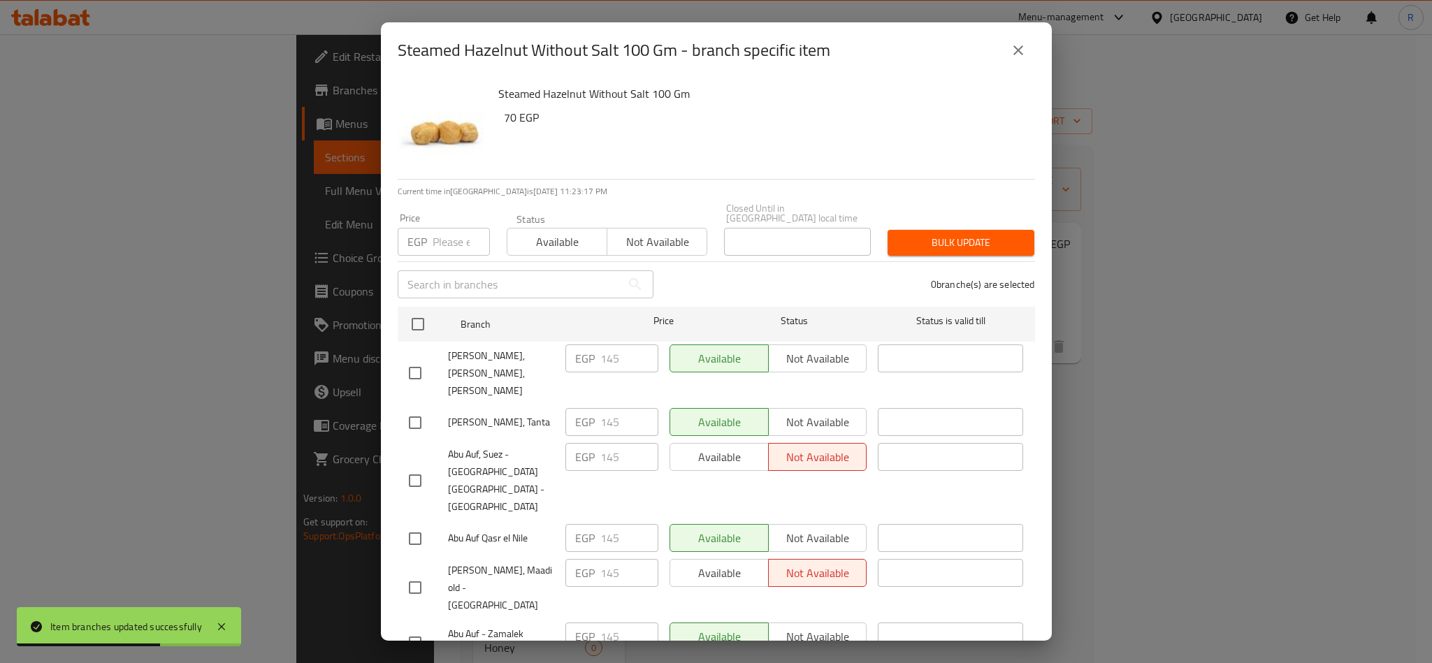
checkbox input "true"
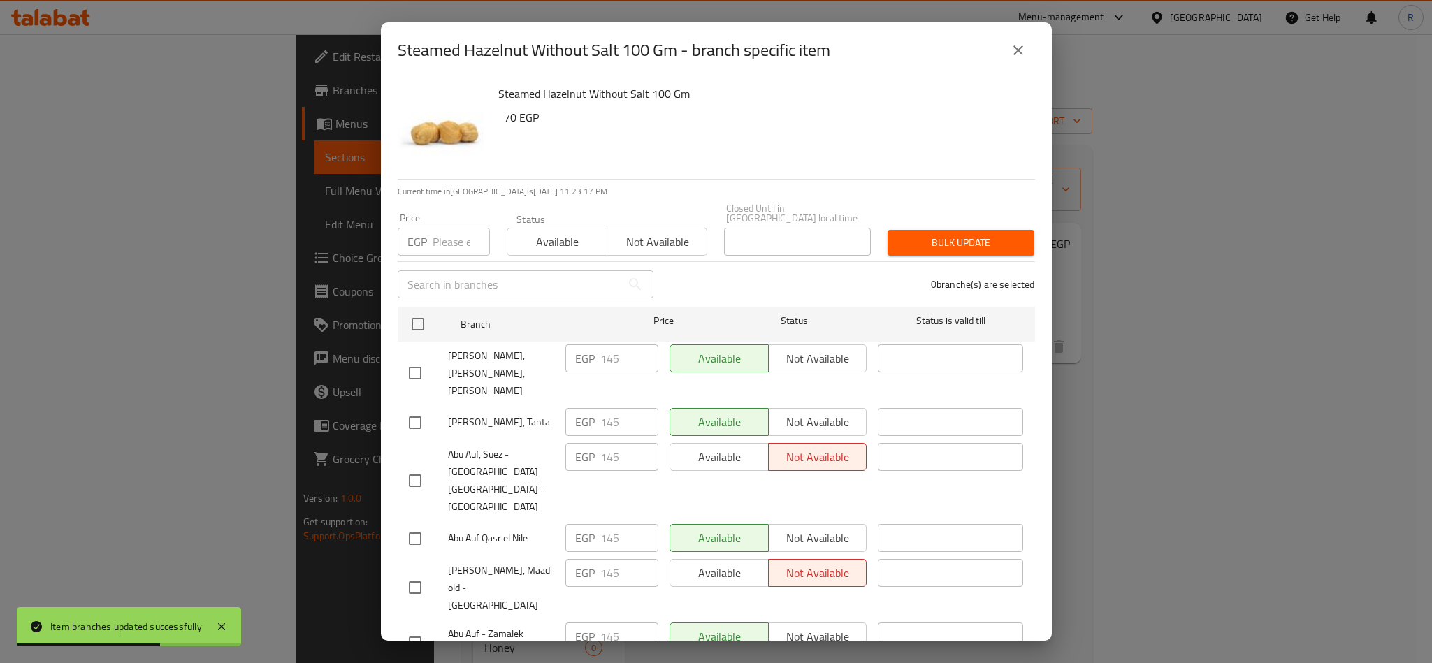
checkbox input "true"
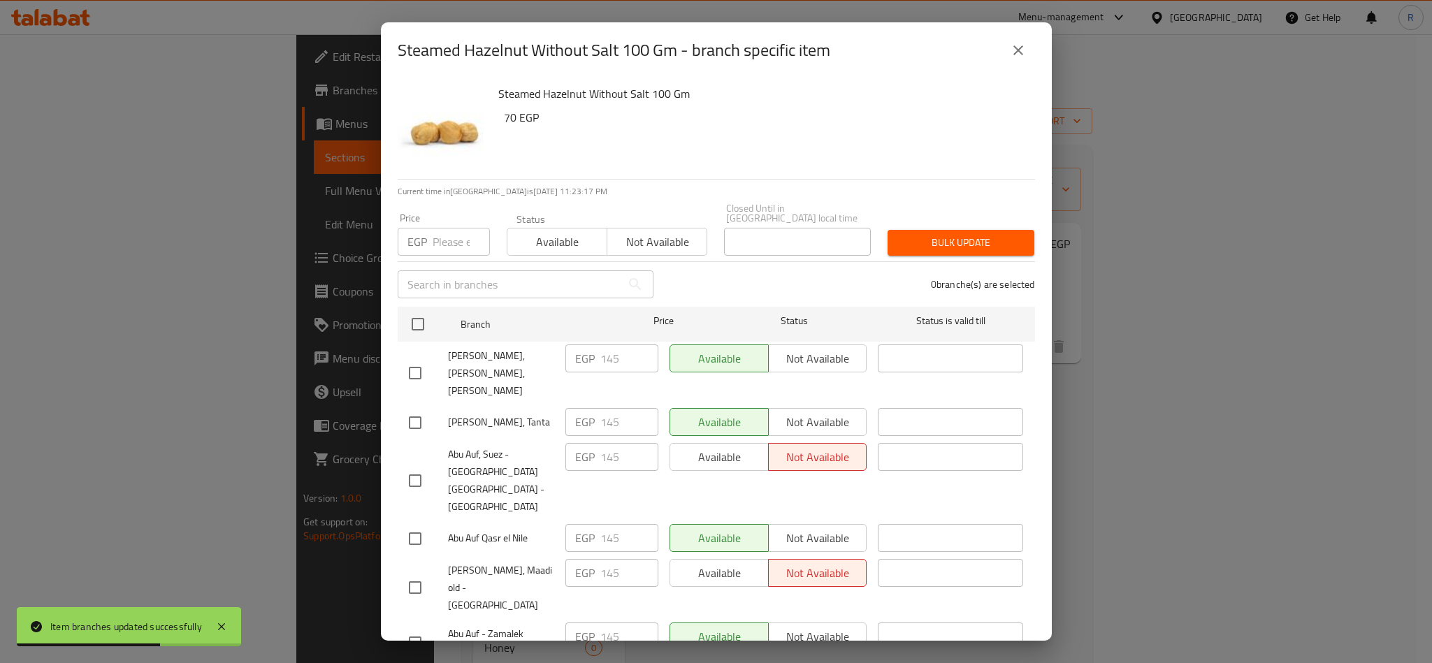
checkbox input "true"
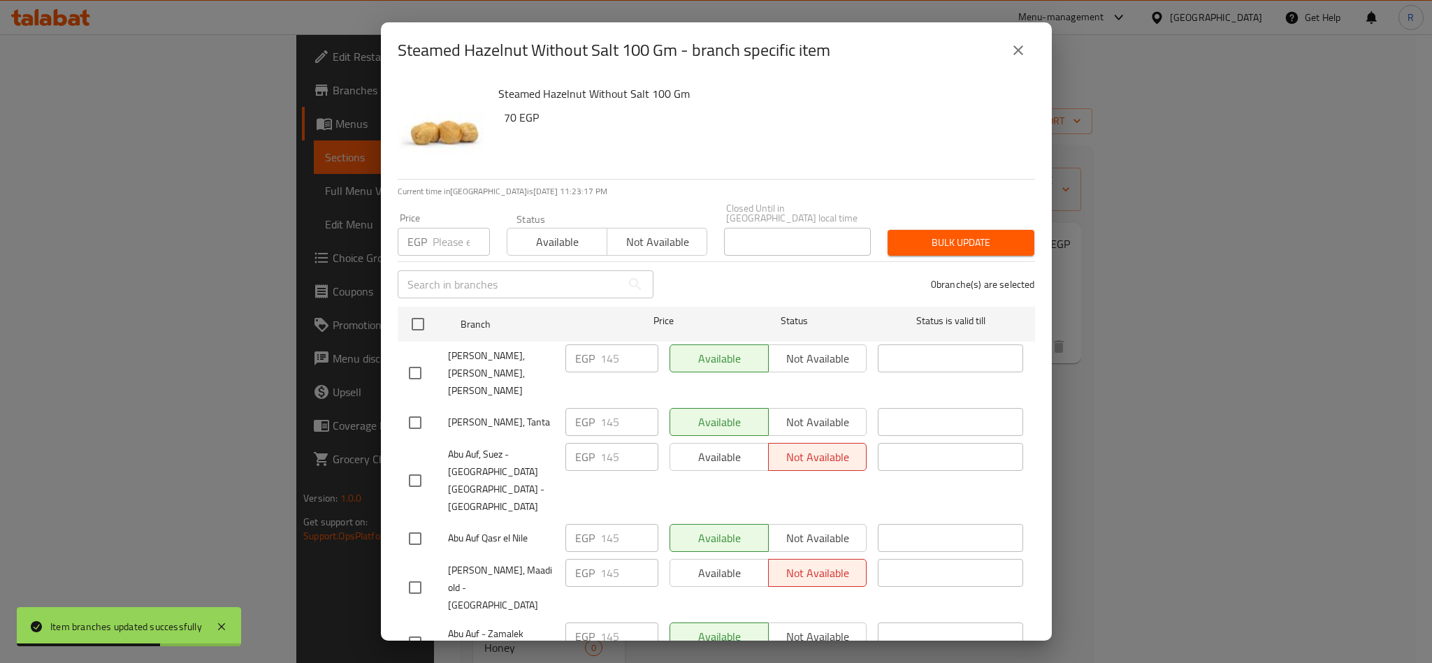
checkbox input "true"
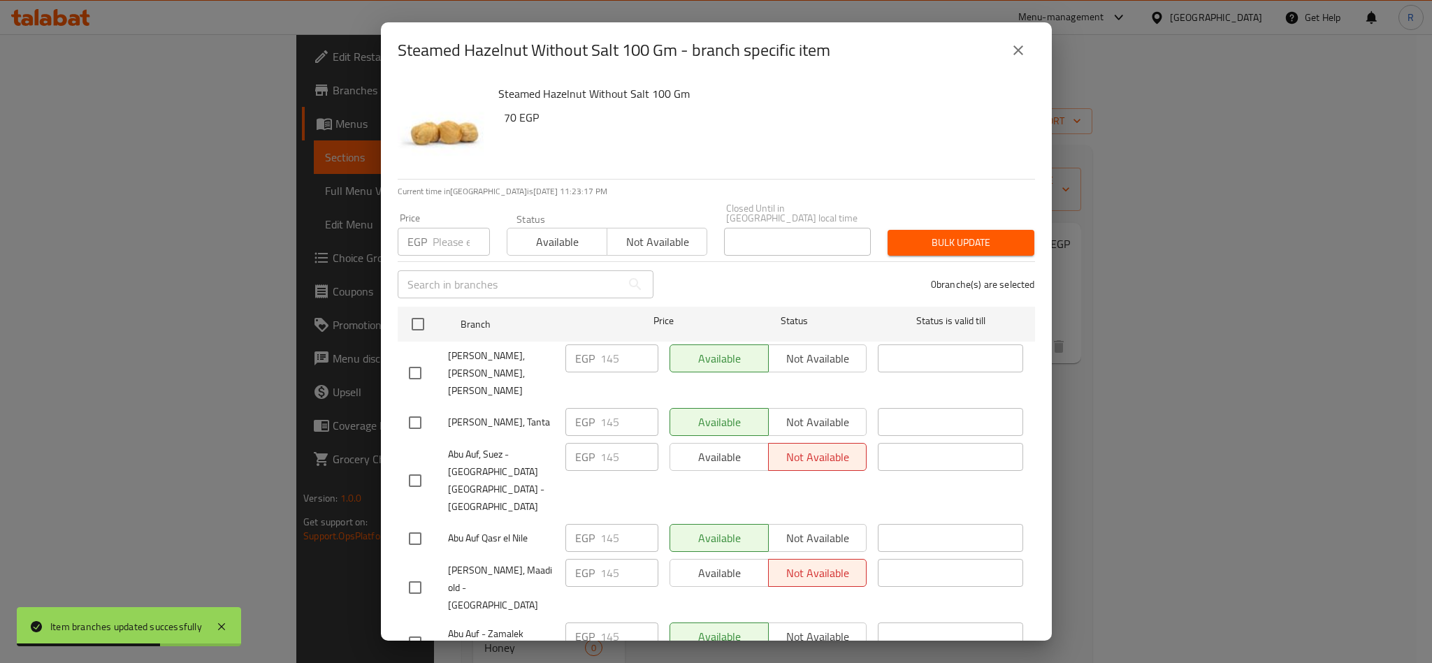
checkbox input "true"
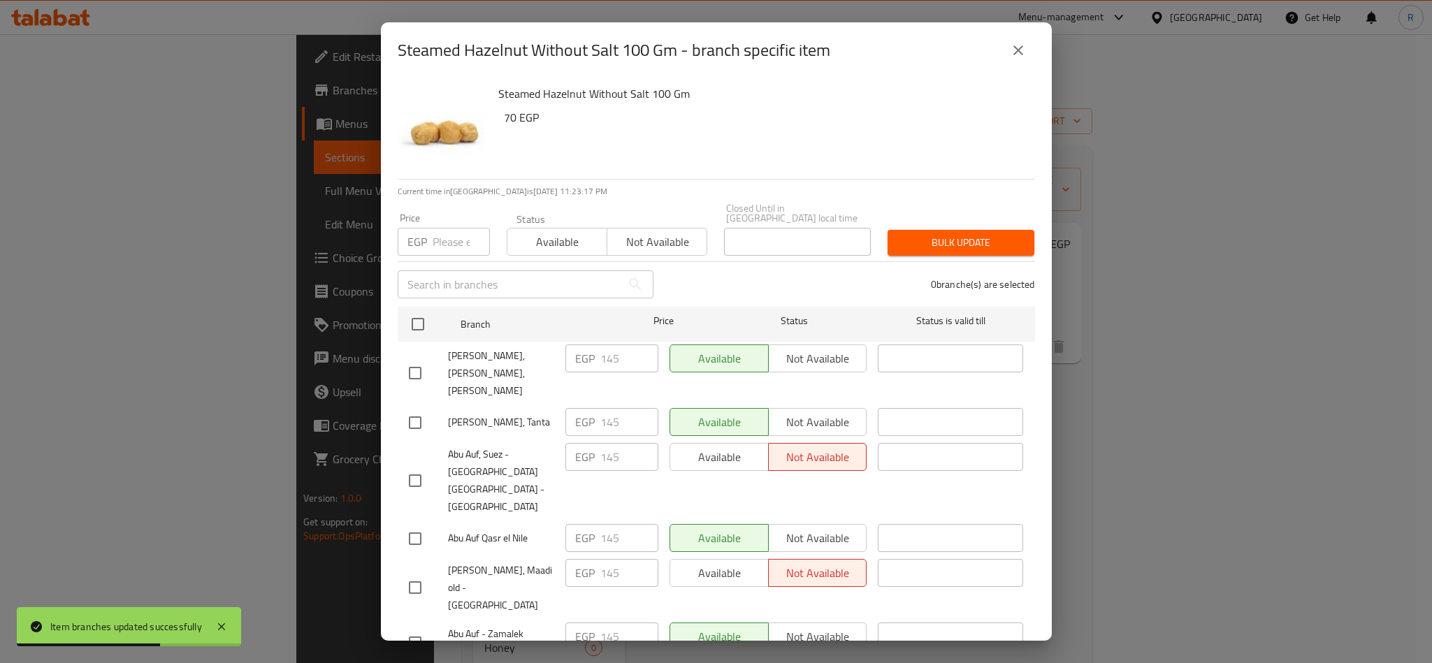
checkbox input "true"
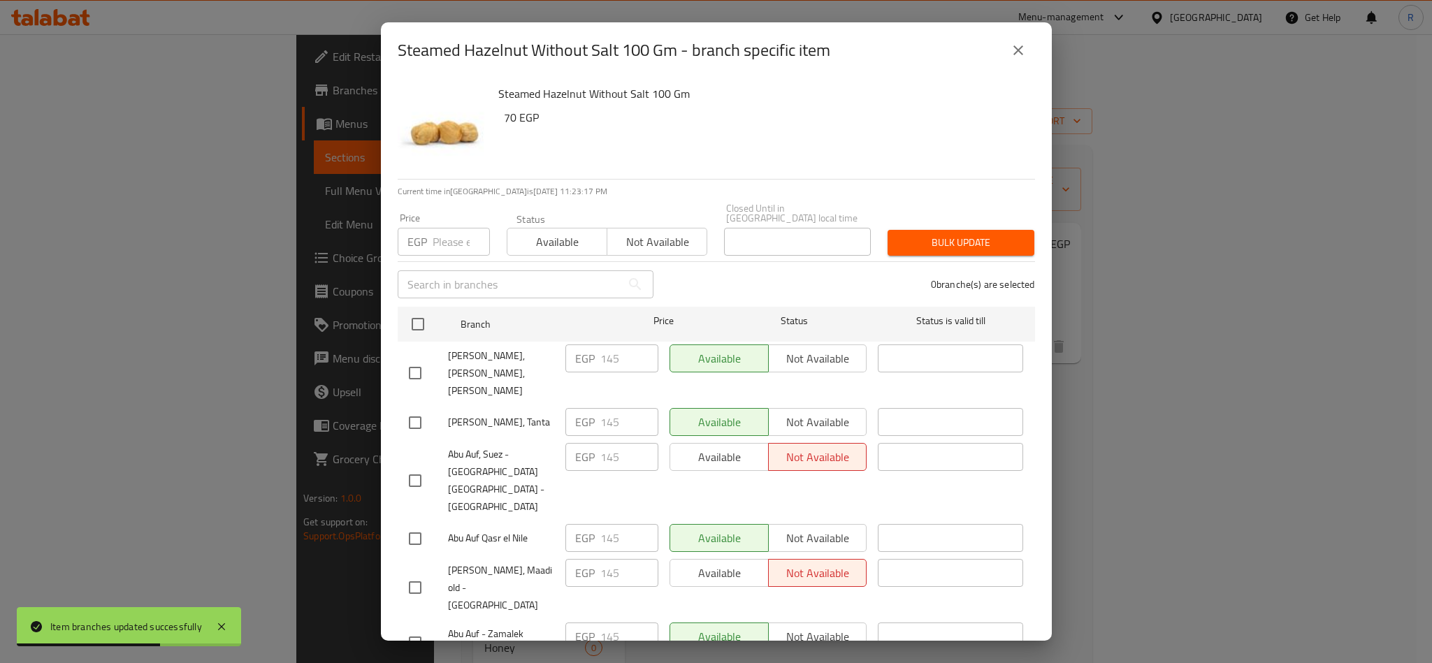
checkbox input "true"
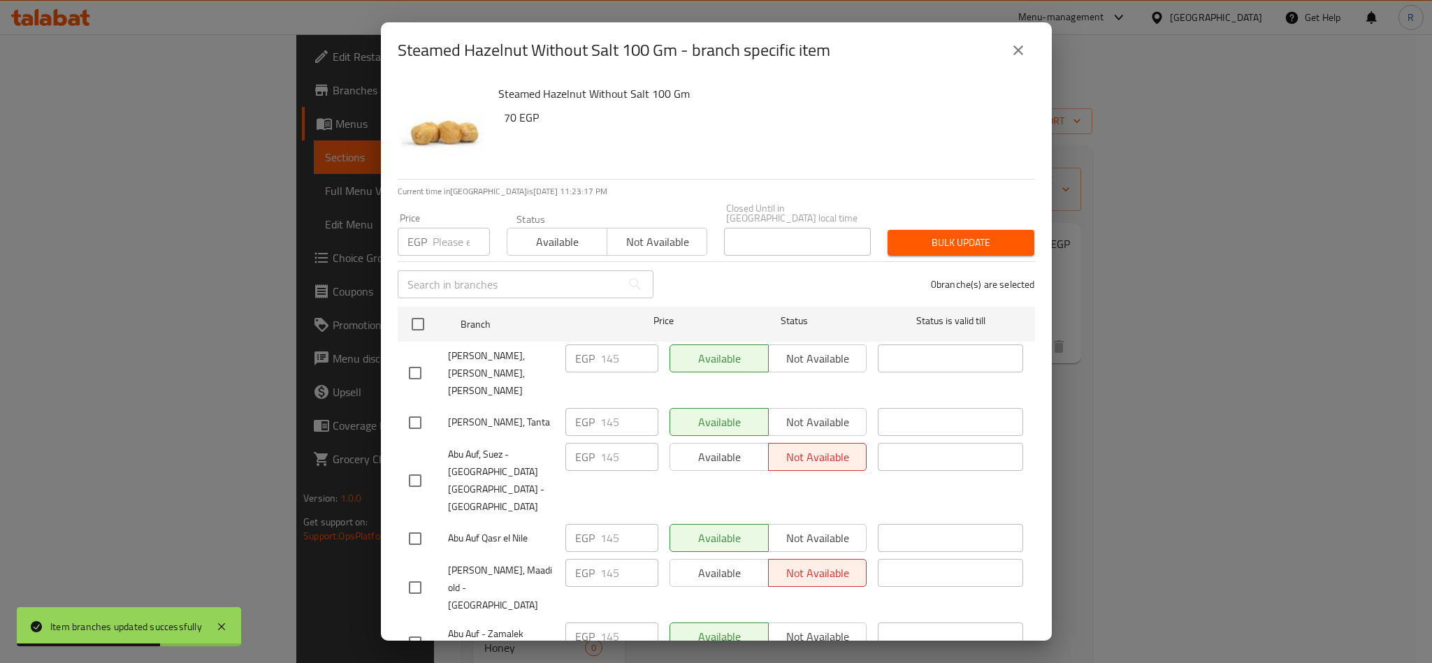
checkbox input "true"
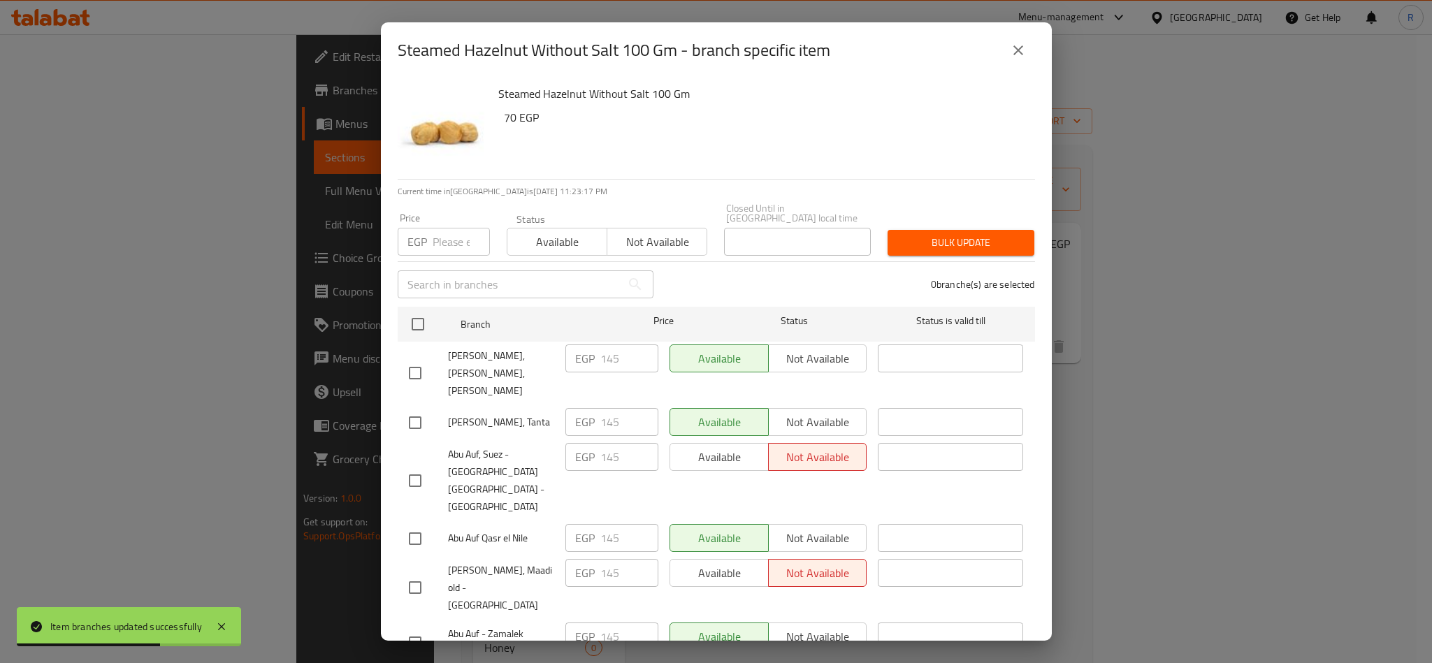
checkbox input "true"
click at [445, 213] on div "Price EGP Price" at bounding box center [444, 234] width 92 height 43
click at [446, 228] on input "number" at bounding box center [460, 242] width 57 height 28
type input "180"
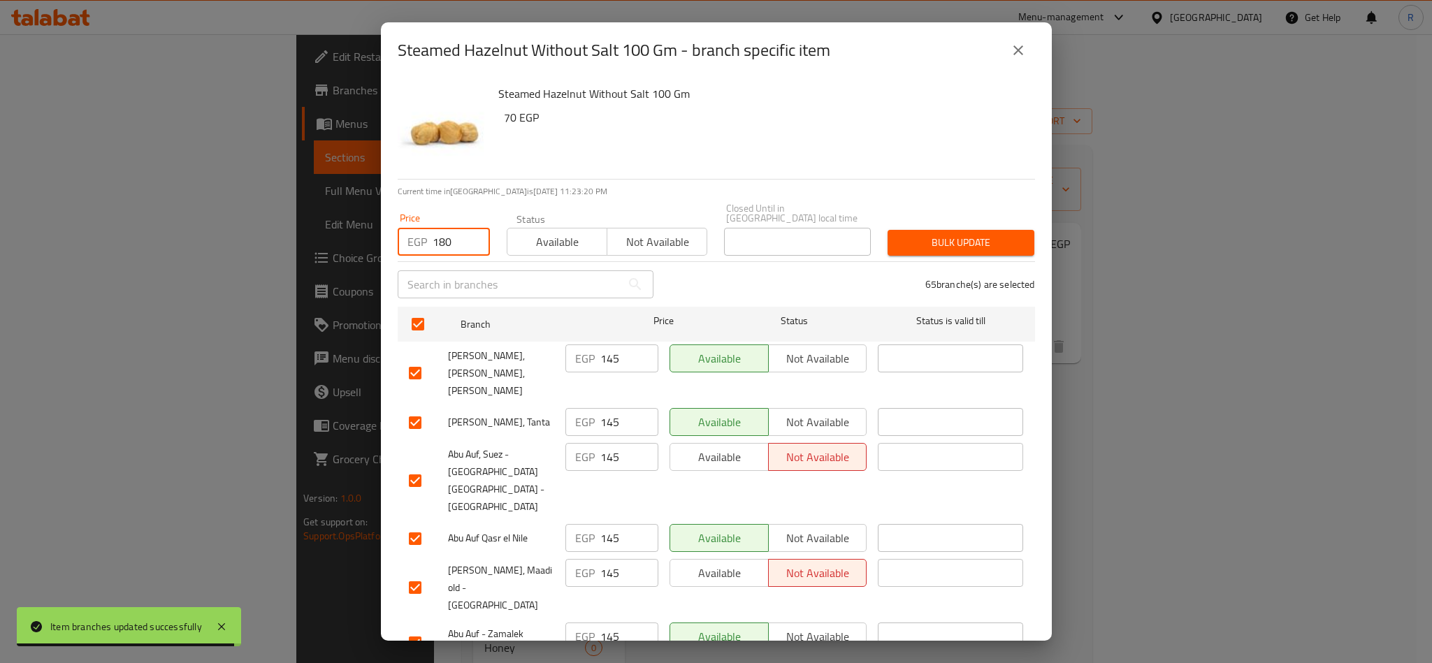
click at [940, 234] on span "Bulk update" at bounding box center [960, 242] width 124 height 17
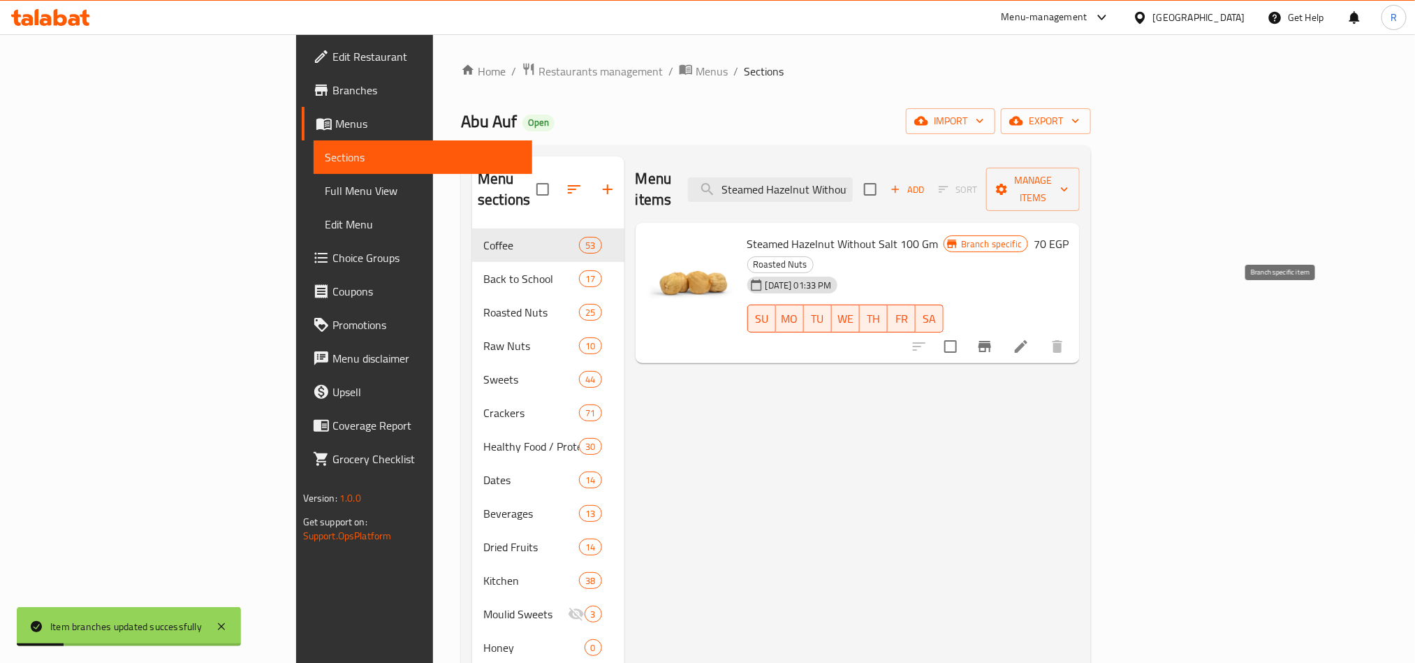
click at [1002, 330] on button "Branch-specific-item" at bounding box center [985, 347] width 34 height 34
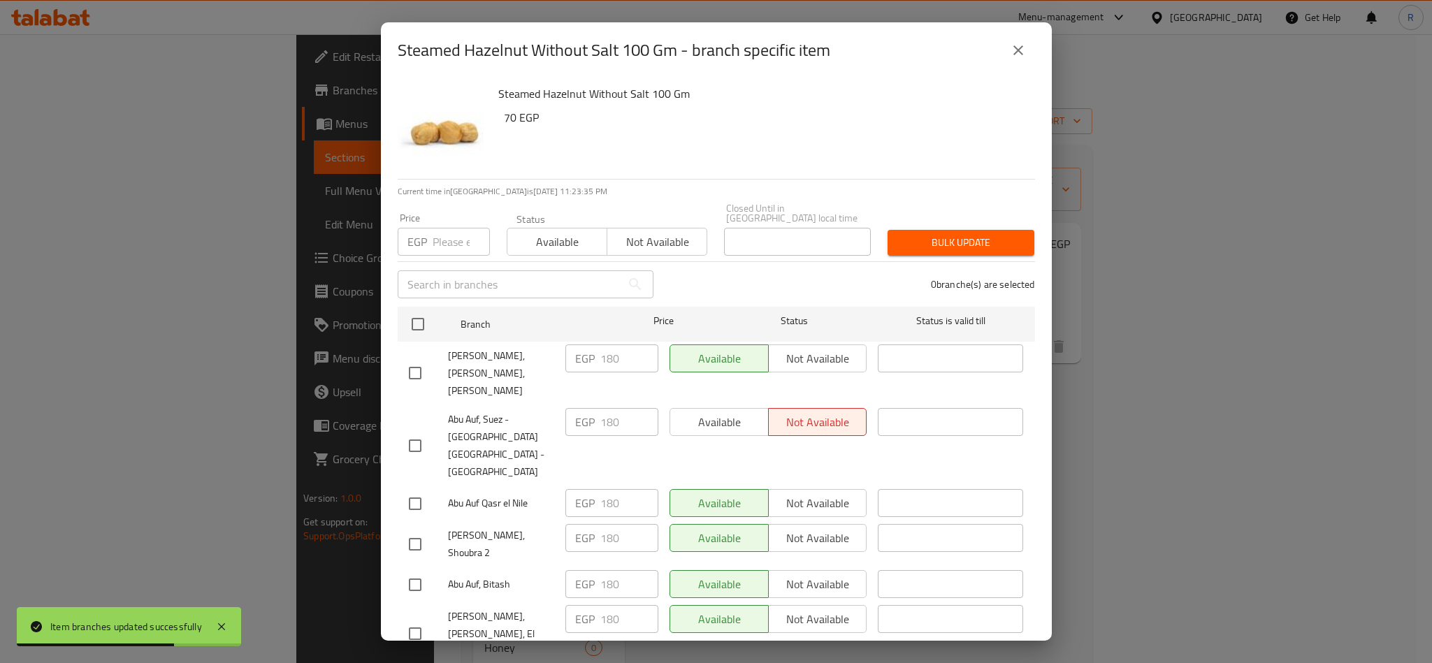
click at [1031, 50] on button "close" at bounding box center [1018, 51] width 34 height 34
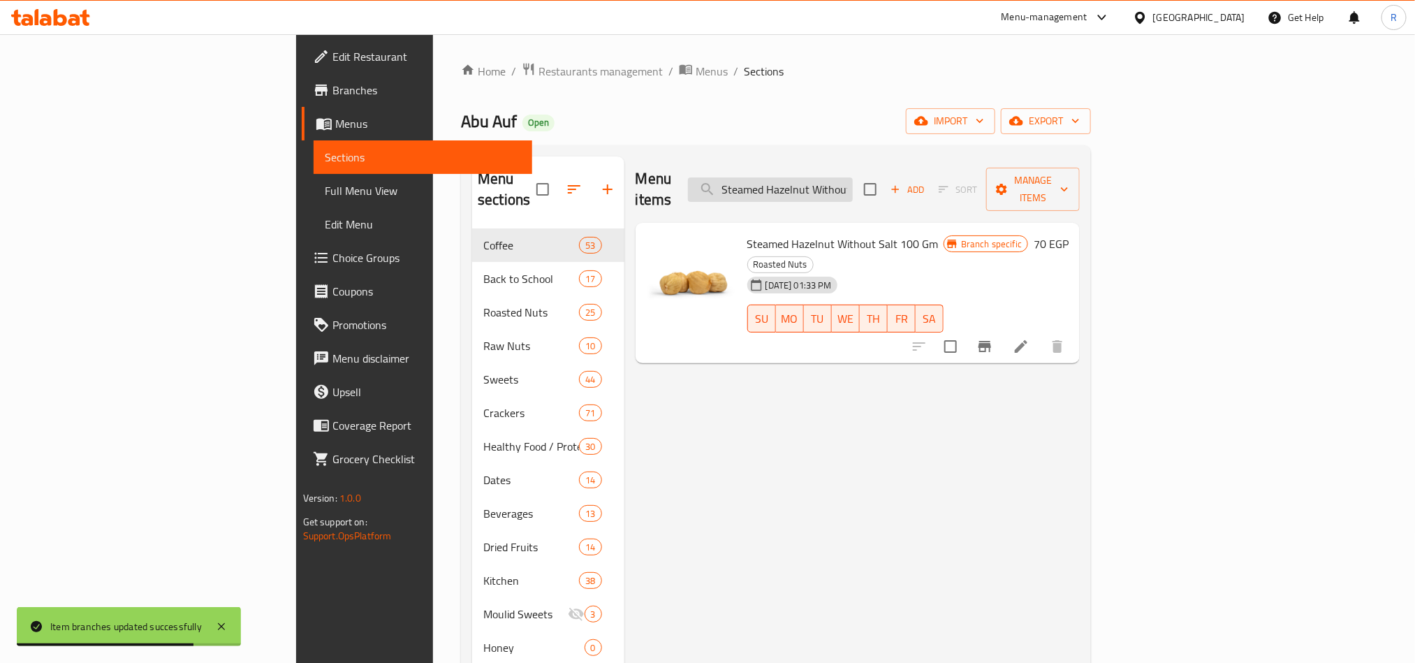
click at [853, 177] on input "Steamed Hazelnut Without Salt 100 Gm" at bounding box center [770, 189] width 165 height 24
paste input "Raw Hazelnu"
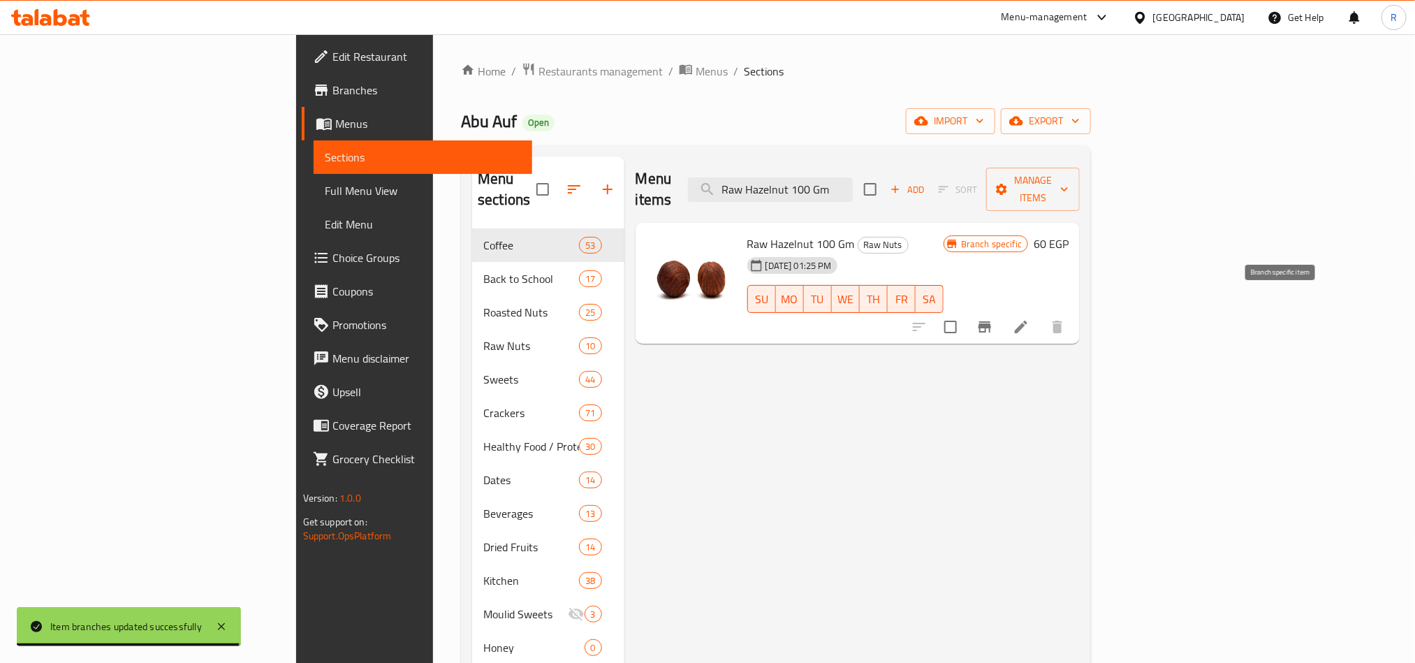
type input "Raw Hazelnut 100 Gm"
click at [994, 319] on icon "Branch-specific-item" at bounding box center [985, 327] width 17 height 17
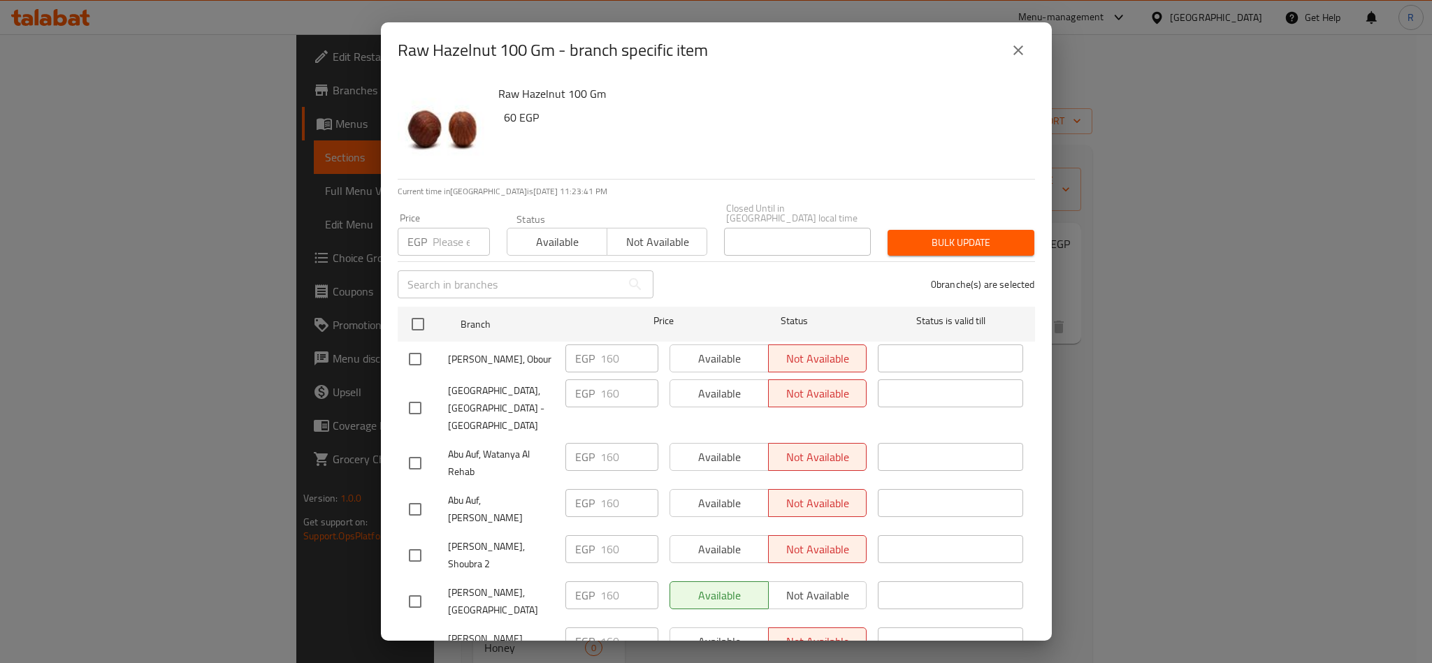
click at [1007, 48] on button "close" at bounding box center [1018, 51] width 34 height 34
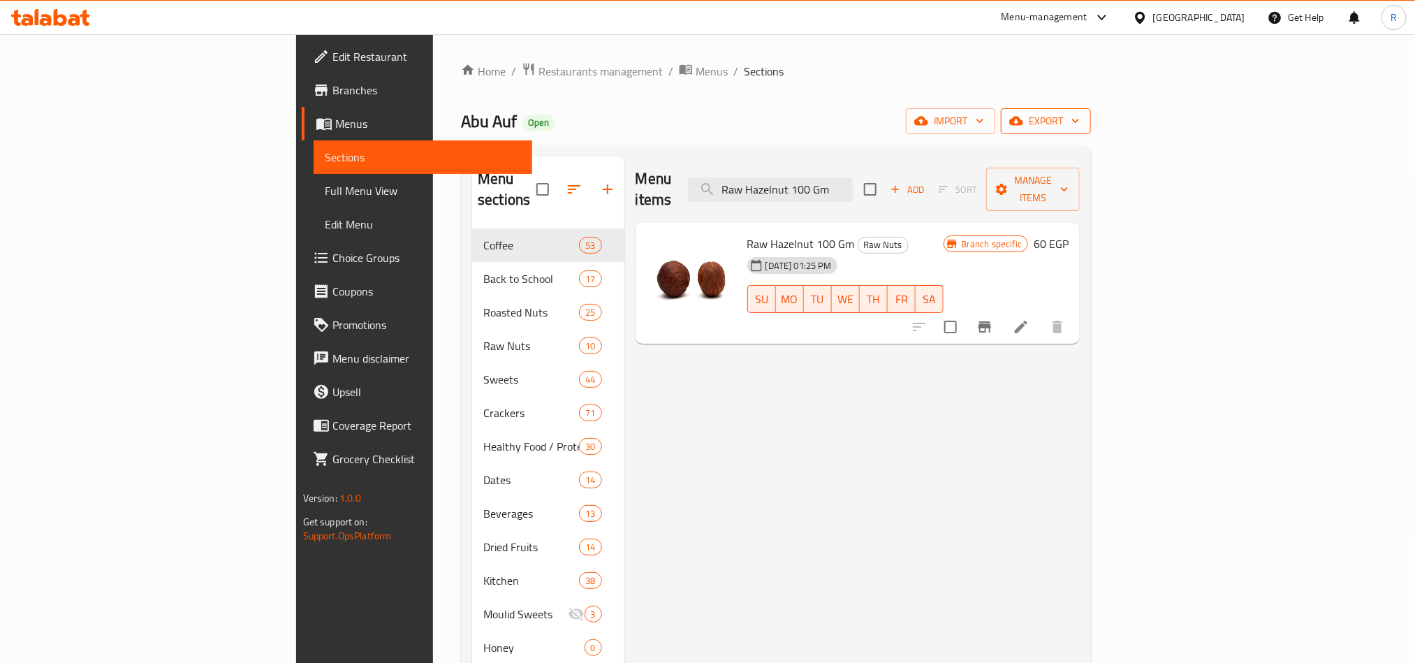
click at [1080, 126] on span "export" at bounding box center [1046, 120] width 68 height 17
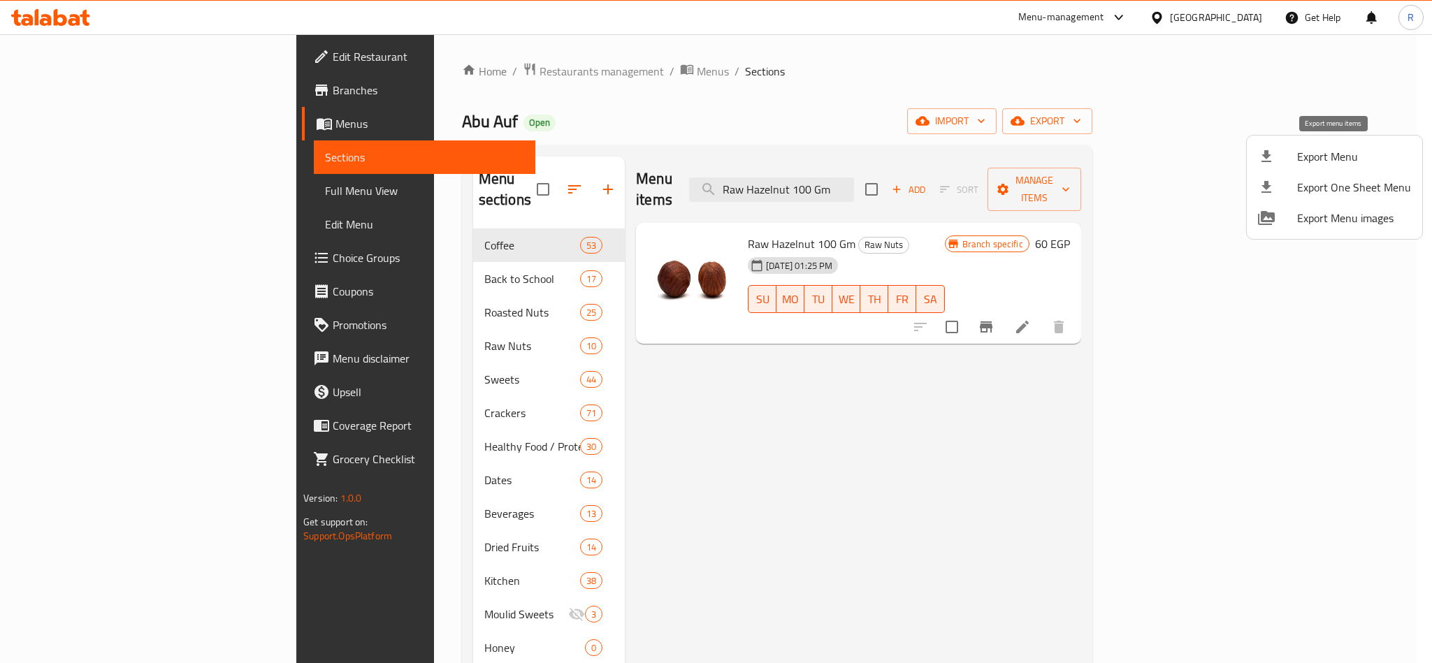
click at [1310, 159] on span "Export Menu" at bounding box center [1354, 156] width 114 height 17
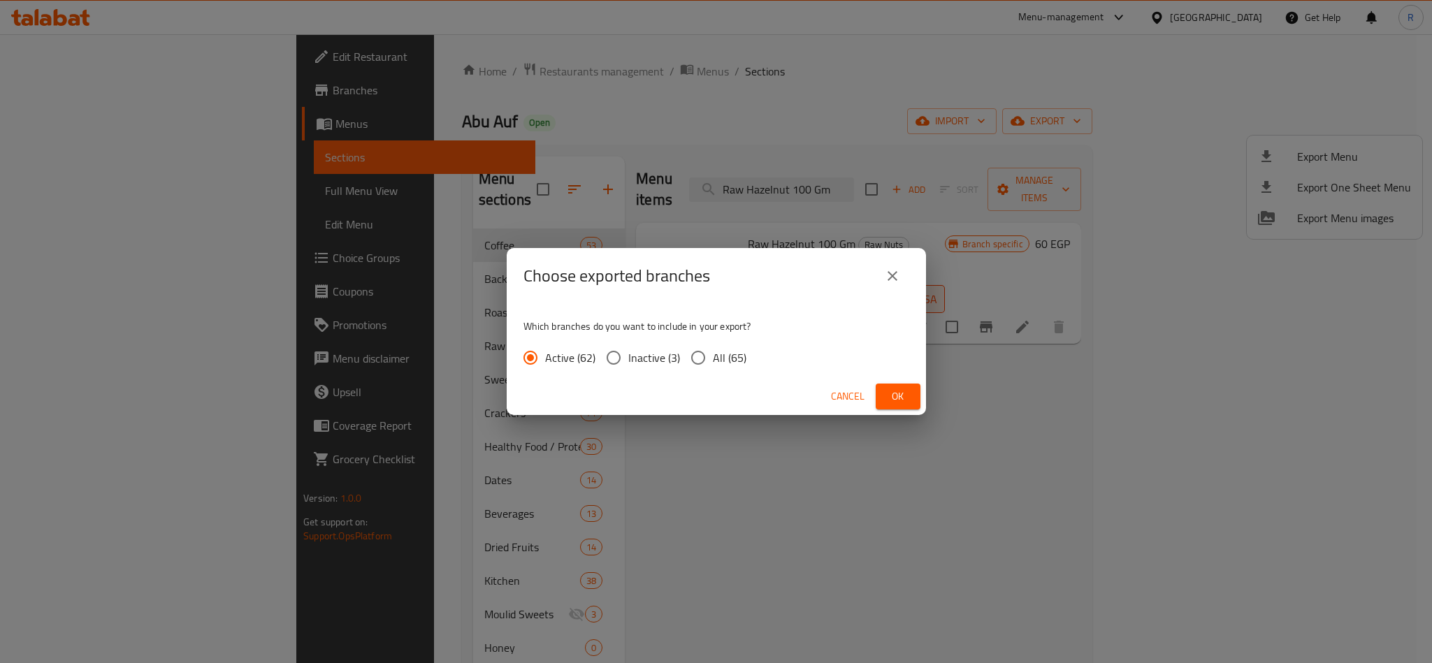
click at [902, 390] on span "Ok" at bounding box center [898, 396] width 22 height 17
